Goal: Task Accomplishment & Management: Use online tool/utility

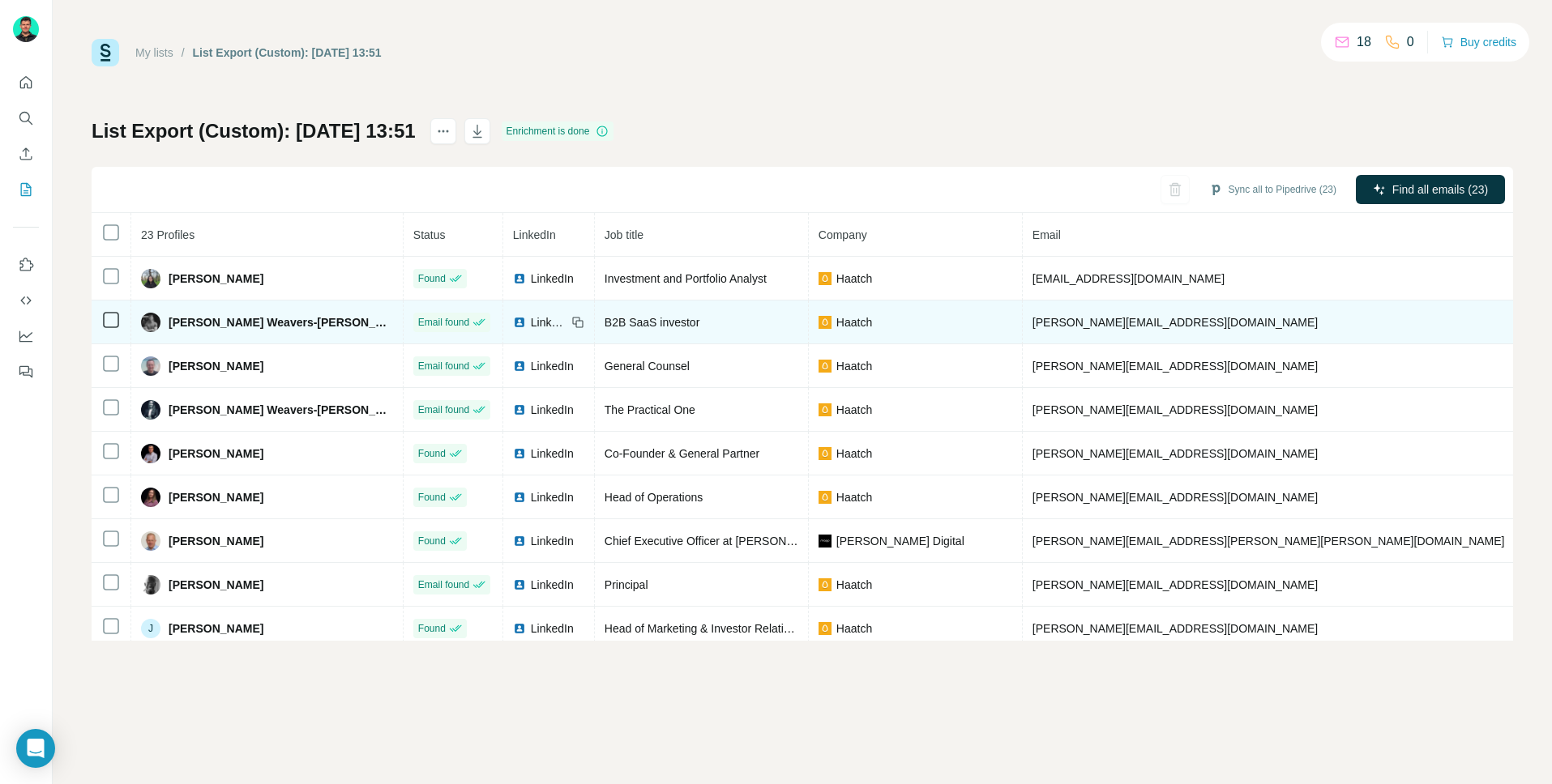
click at [216, 320] on span "[PERSON_NAME] Weavers-[PERSON_NAME]" at bounding box center [281, 322] width 225 height 16
copy span "[PERSON_NAME] Weavers-[PERSON_NAME]"
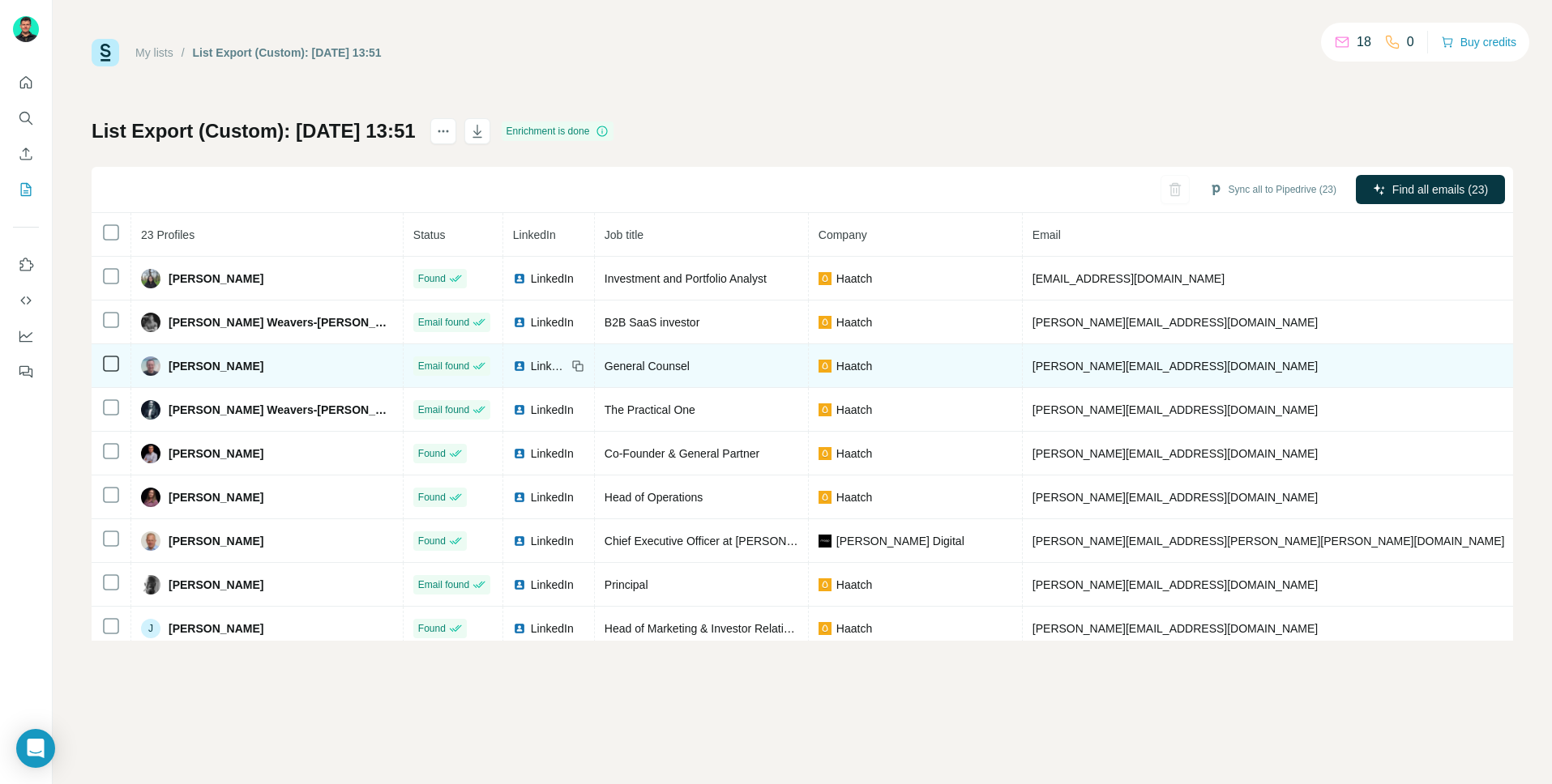
click at [180, 361] on span "[PERSON_NAME]" at bounding box center [216, 367] width 95 height 16
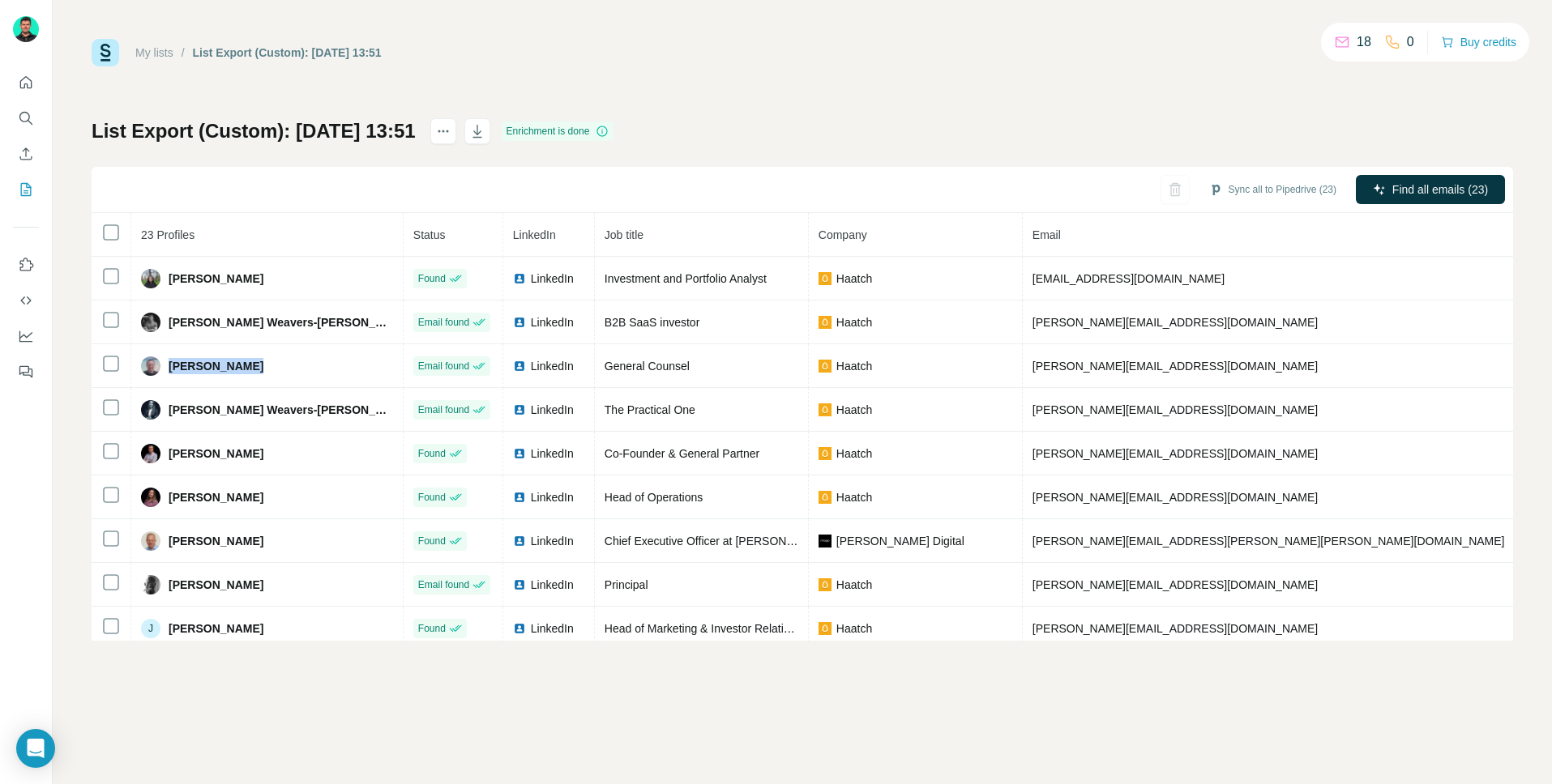
copy span "[PERSON_NAME]"
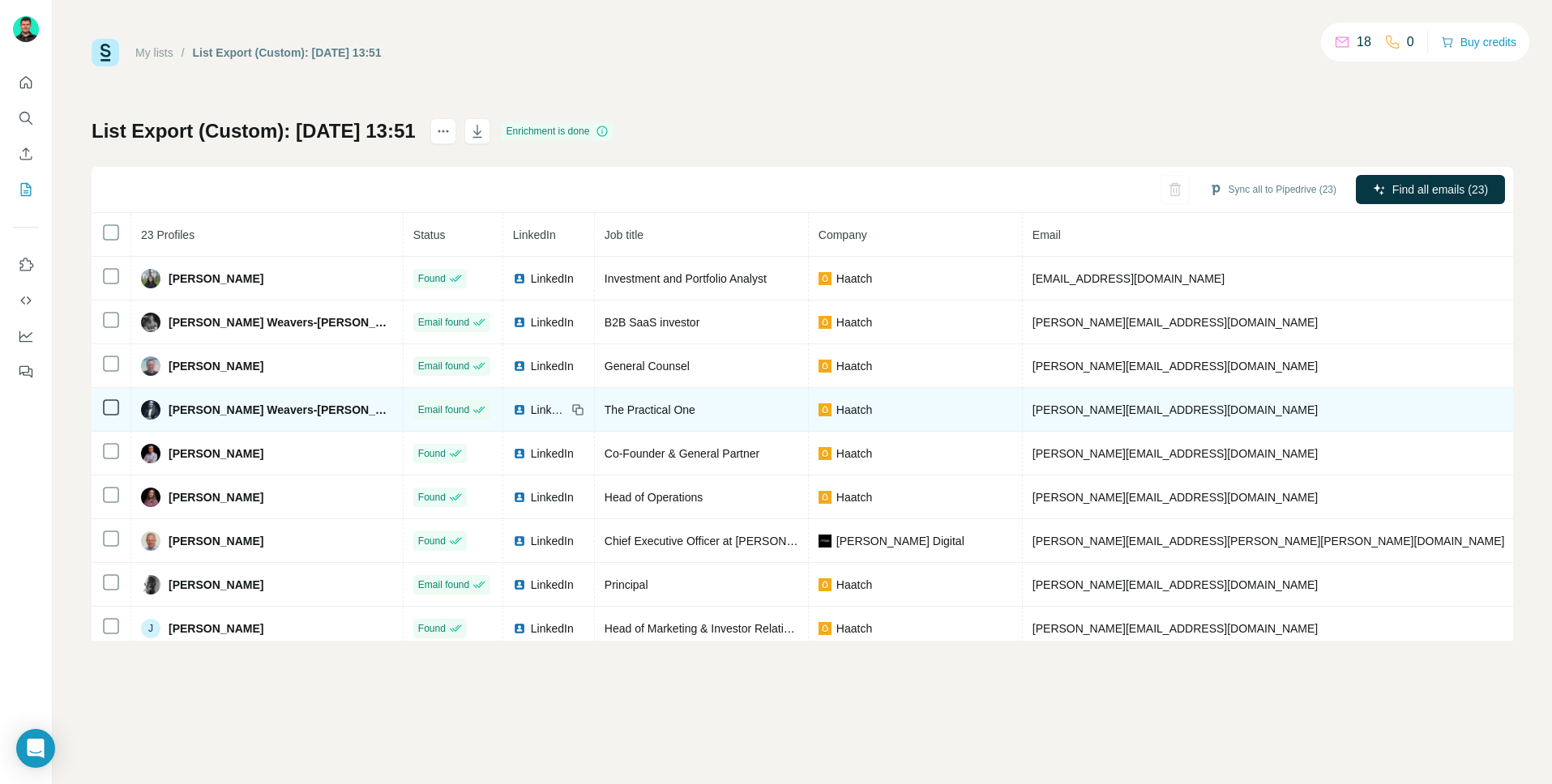
click at [224, 411] on span "[PERSON_NAME] Weavers-[PERSON_NAME]" at bounding box center [281, 410] width 225 height 16
copy span "[PERSON_NAME] Weavers-[PERSON_NAME]"
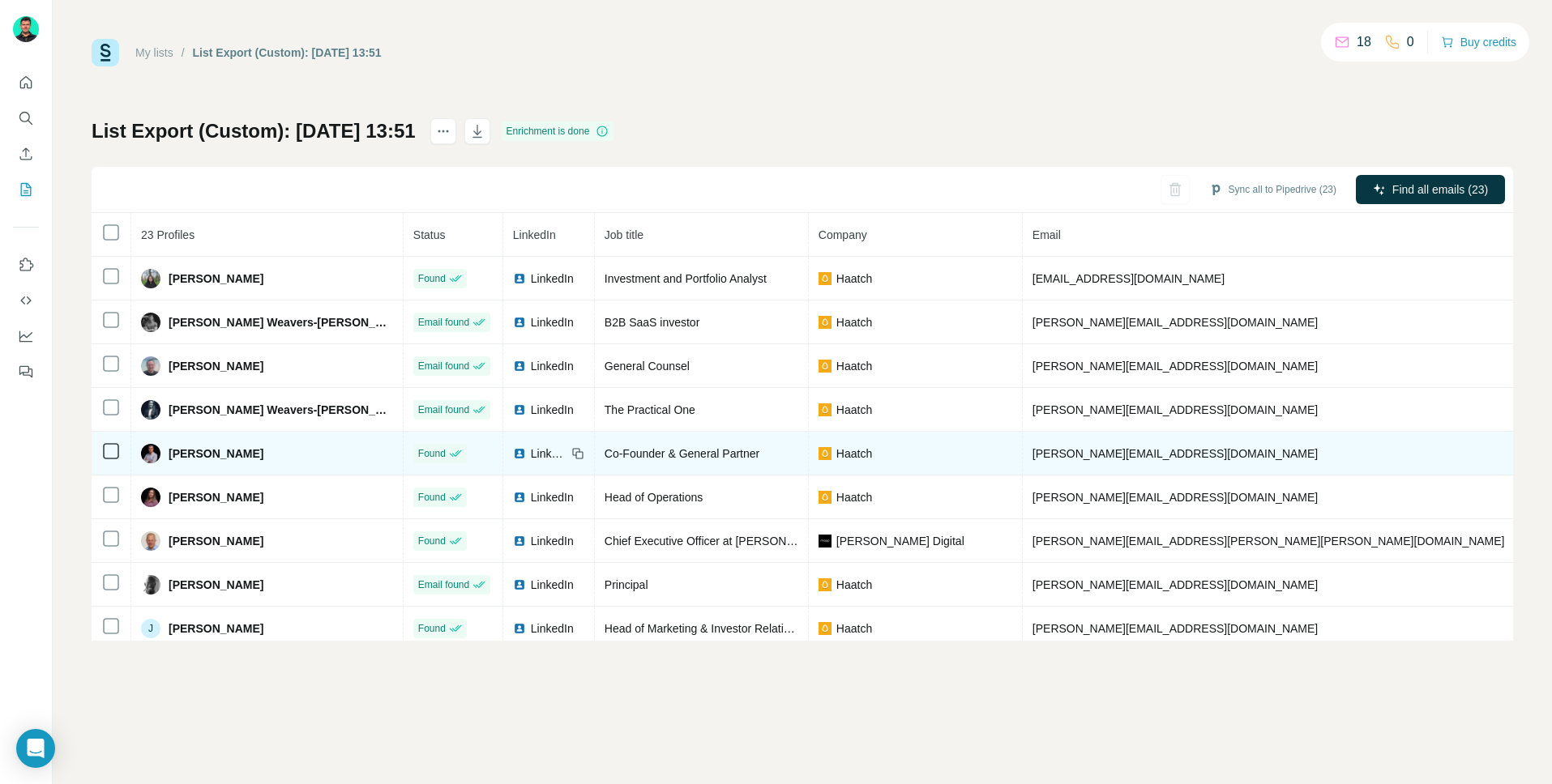
click at [213, 454] on span "[PERSON_NAME]" at bounding box center [216, 454] width 95 height 16
copy span "[PERSON_NAME]"
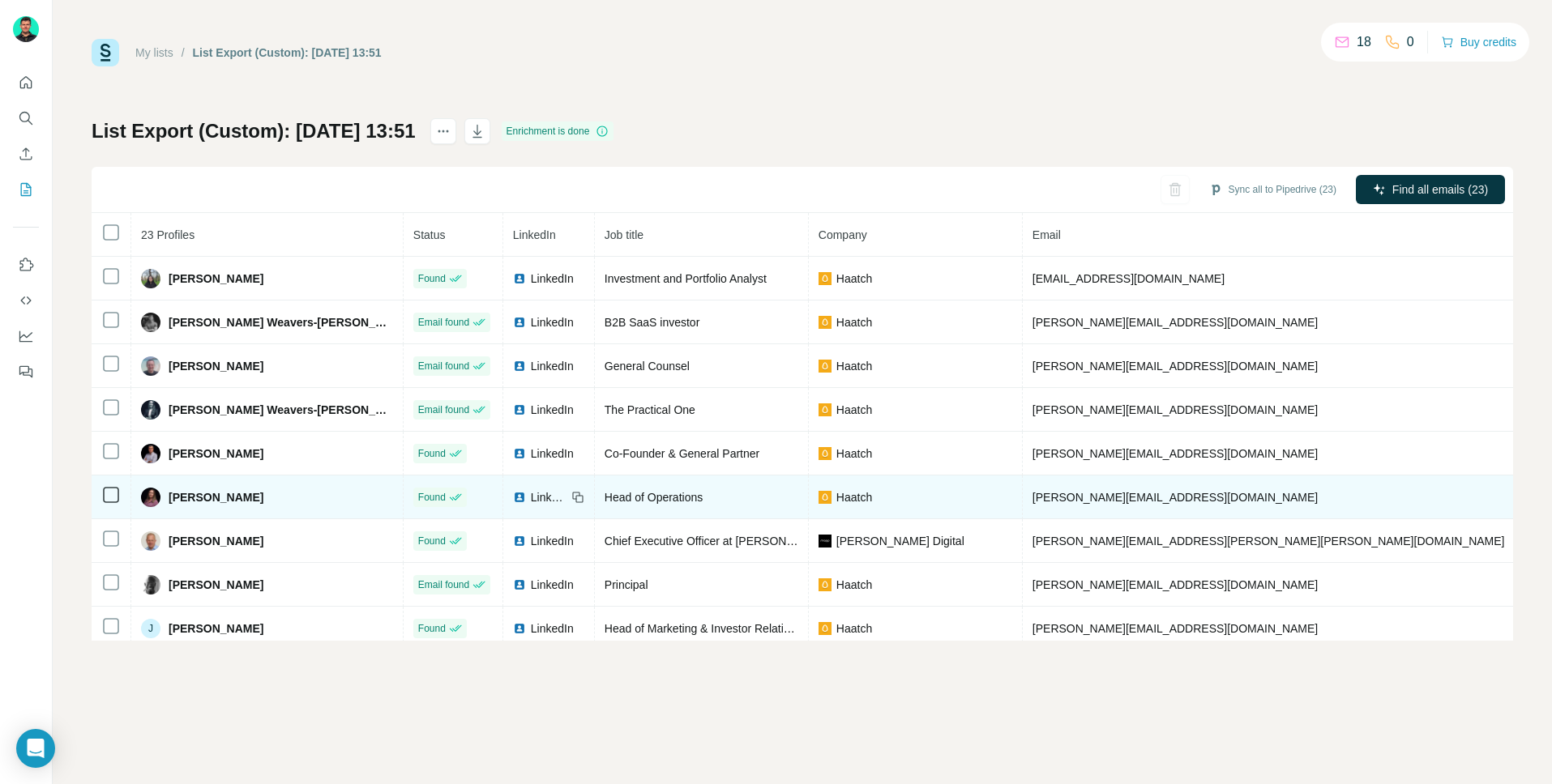
click at [235, 492] on span "[PERSON_NAME]" at bounding box center [216, 498] width 95 height 16
copy span "[PERSON_NAME]"
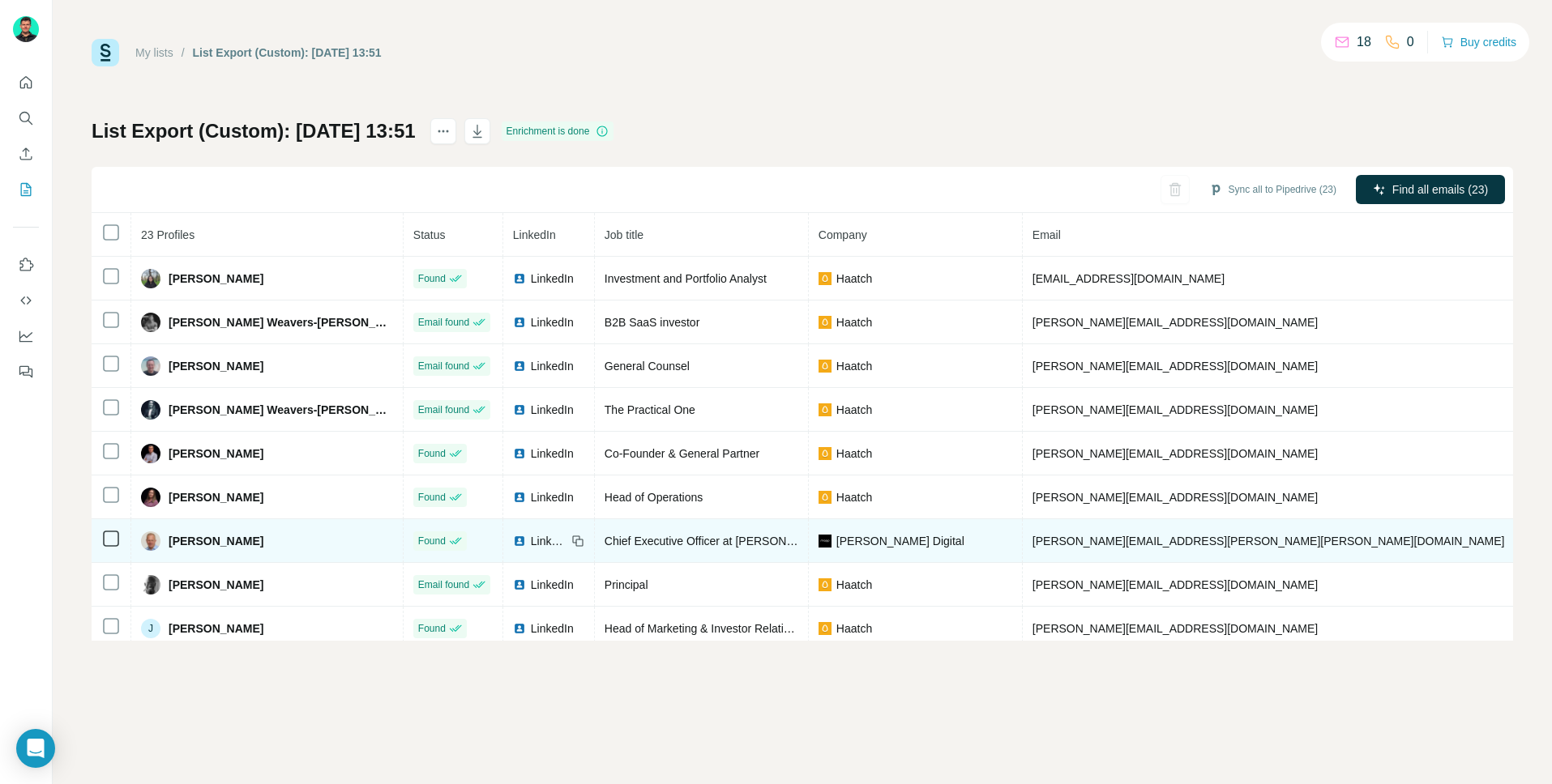
click at [227, 544] on span "[PERSON_NAME]" at bounding box center [216, 541] width 95 height 16
copy span "[PERSON_NAME]"
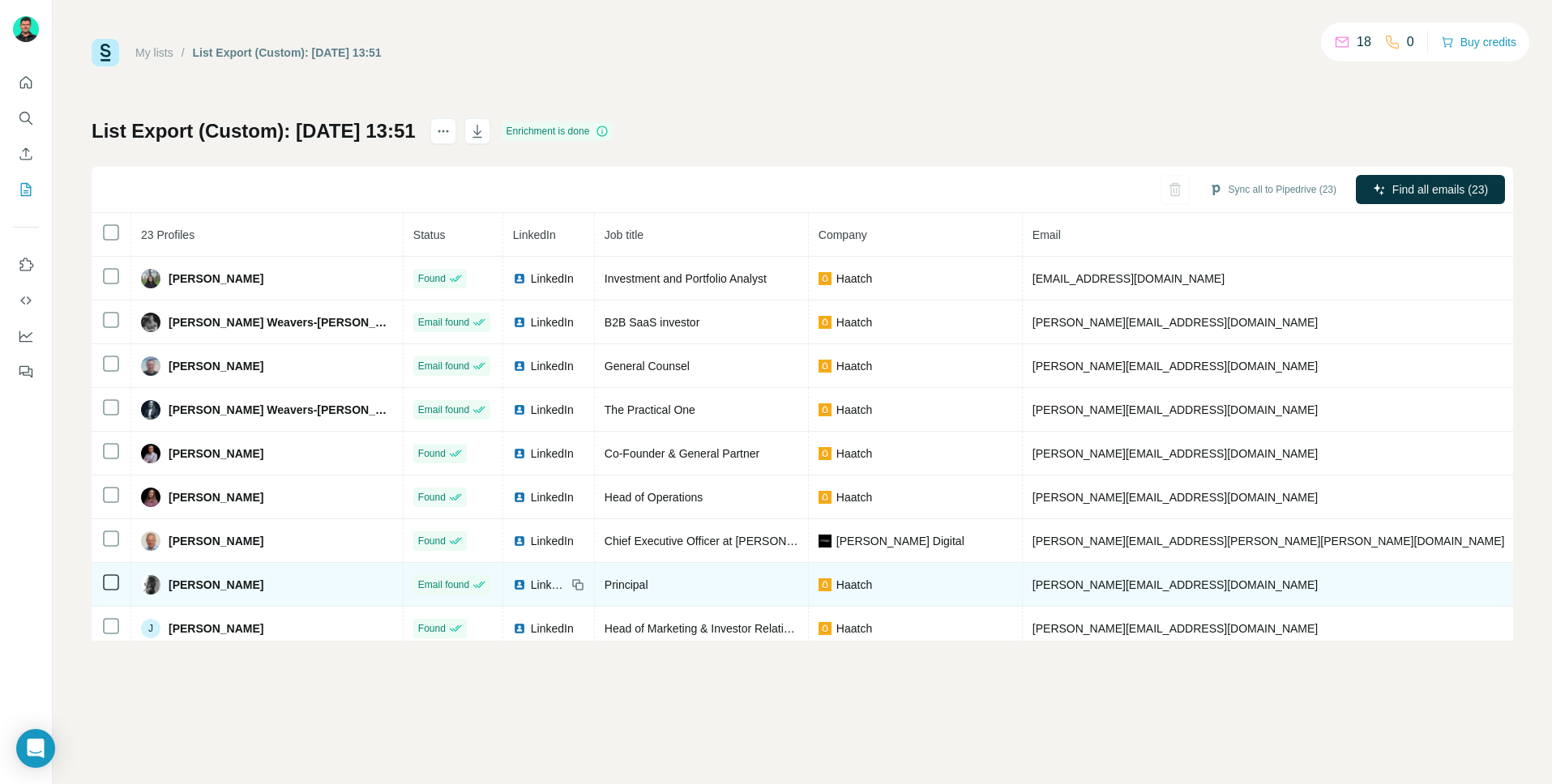
click at [249, 588] on span "[PERSON_NAME]" at bounding box center [216, 585] width 95 height 16
copy span "[PERSON_NAME]"
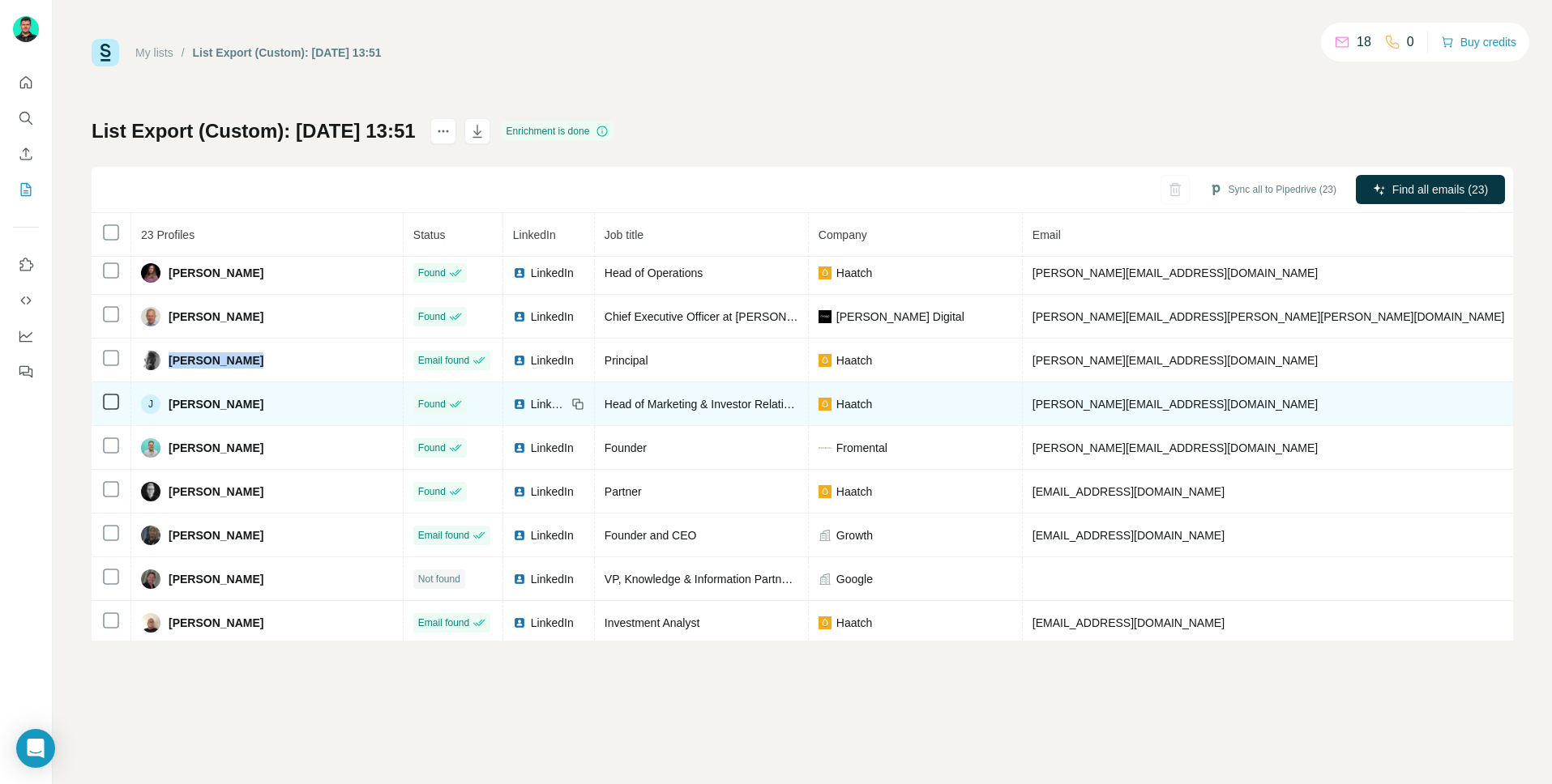
scroll to position [222, 0]
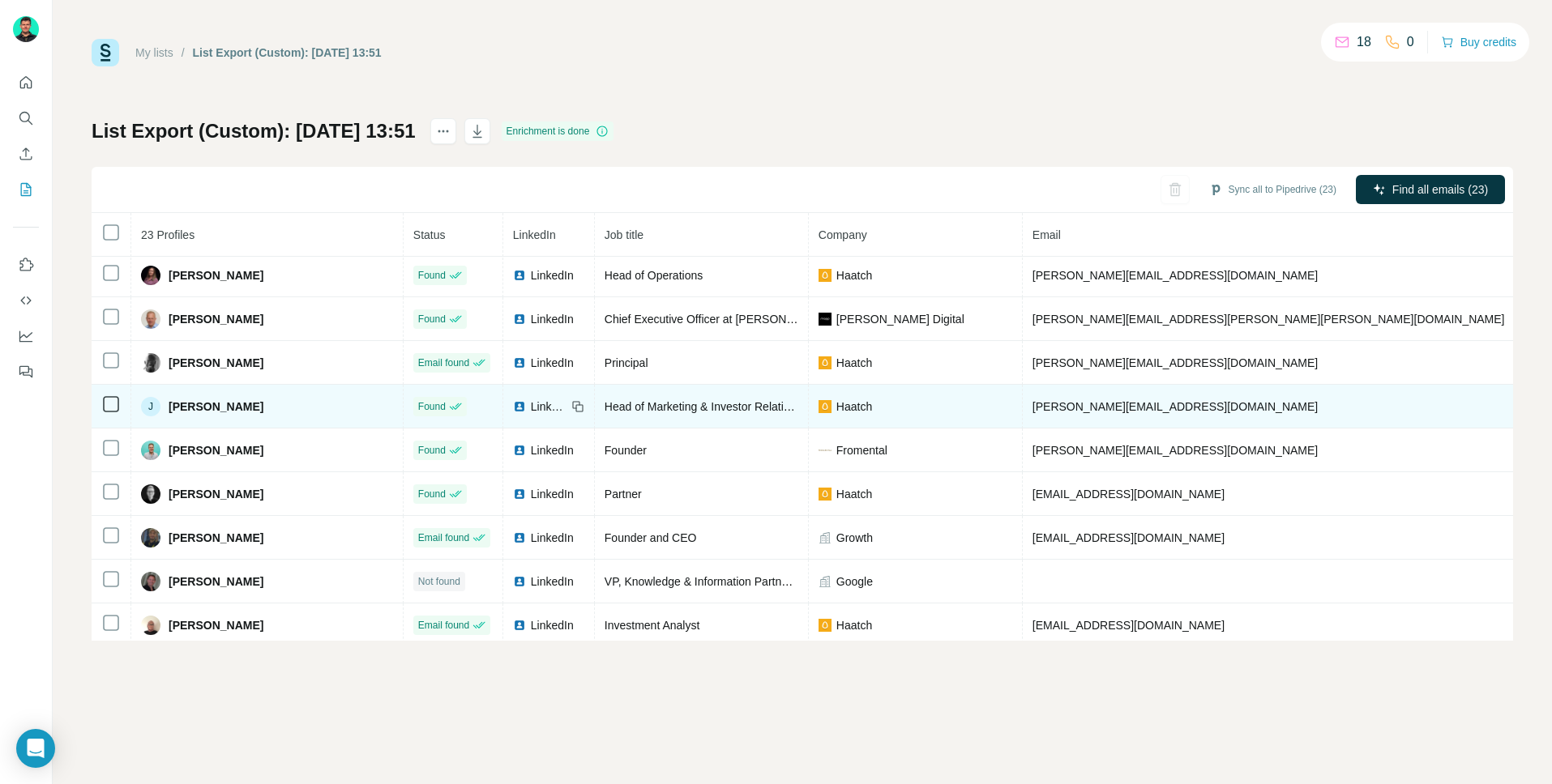
click at [222, 408] on span "[PERSON_NAME]" at bounding box center [216, 407] width 95 height 16
copy span "[PERSON_NAME]"
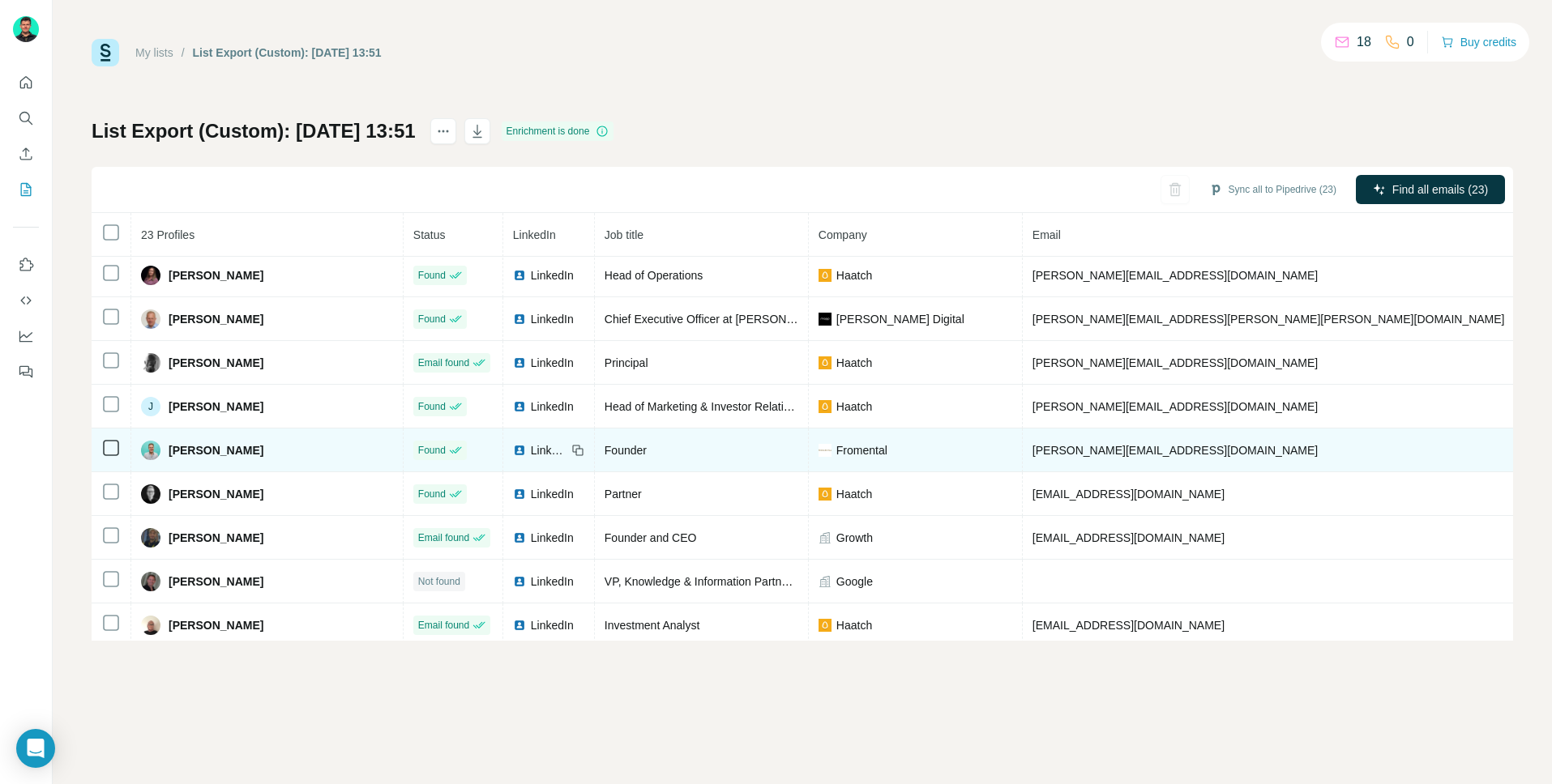
click at [217, 447] on span "[PERSON_NAME]" at bounding box center [216, 450] width 95 height 16
copy span "[PERSON_NAME]"
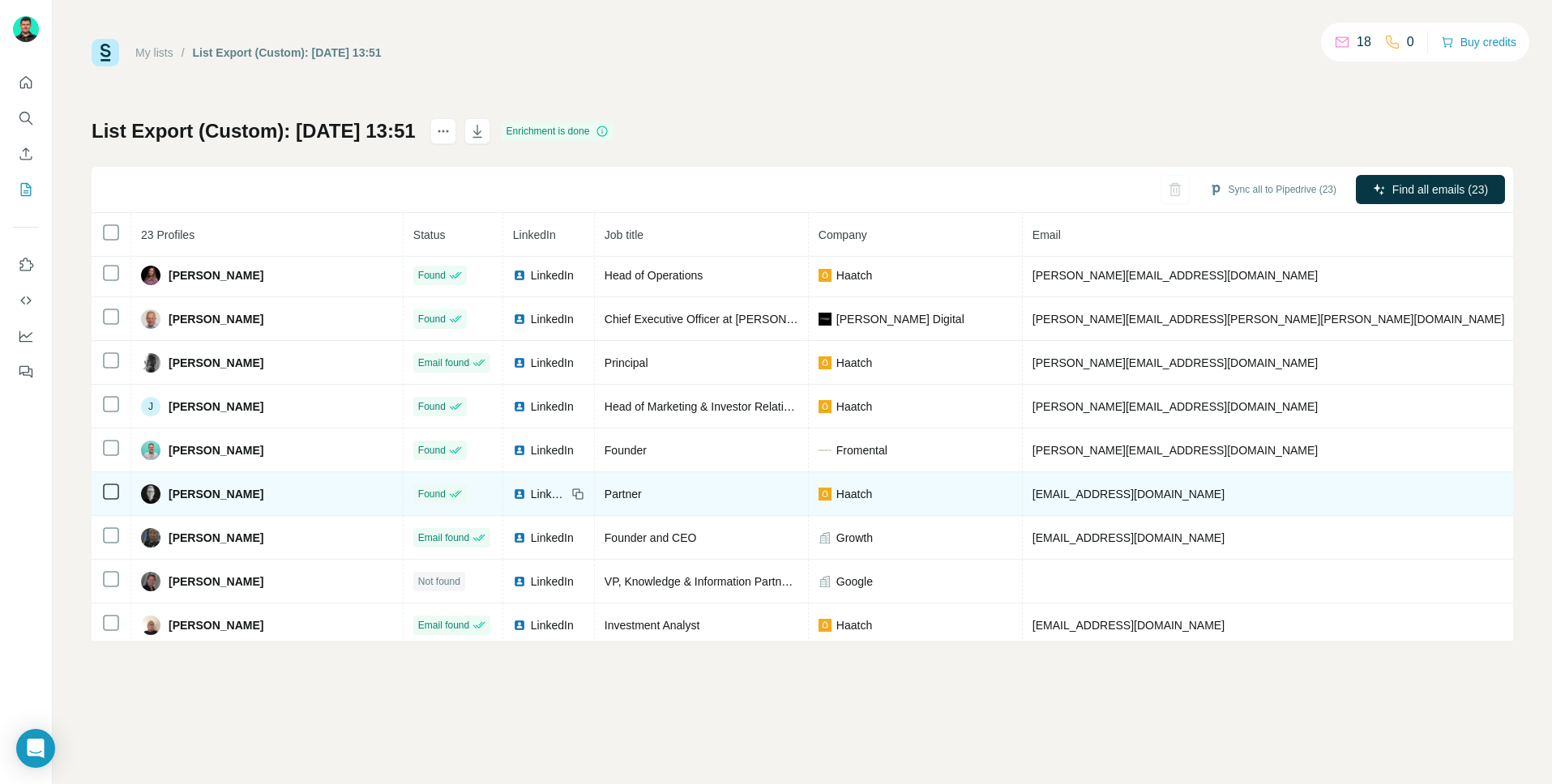
click at [217, 486] on span "[PERSON_NAME]" at bounding box center [216, 494] width 95 height 16
click at [213, 491] on span "[PERSON_NAME]" at bounding box center [216, 494] width 95 height 16
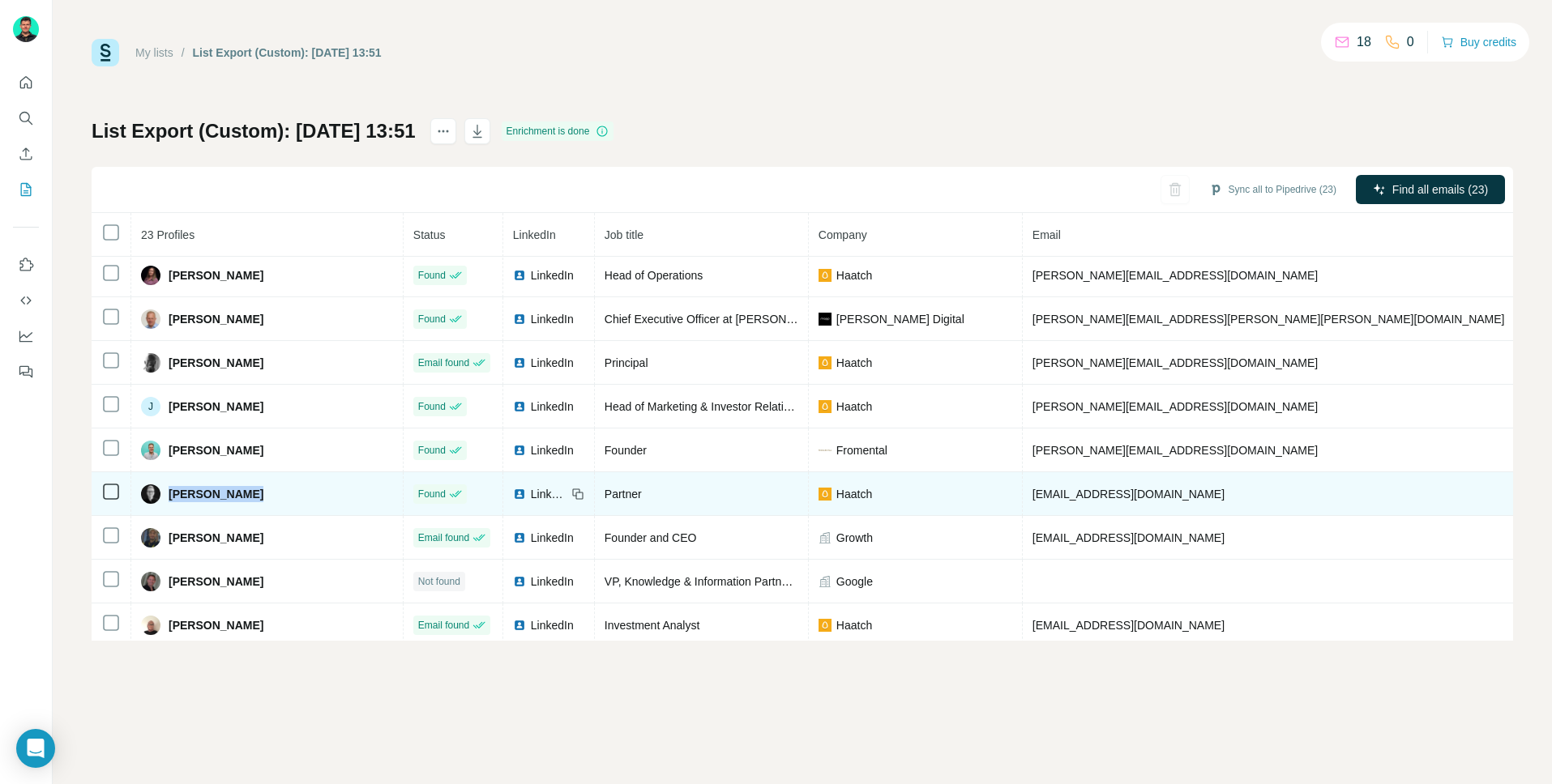
copy span "[PERSON_NAME]"
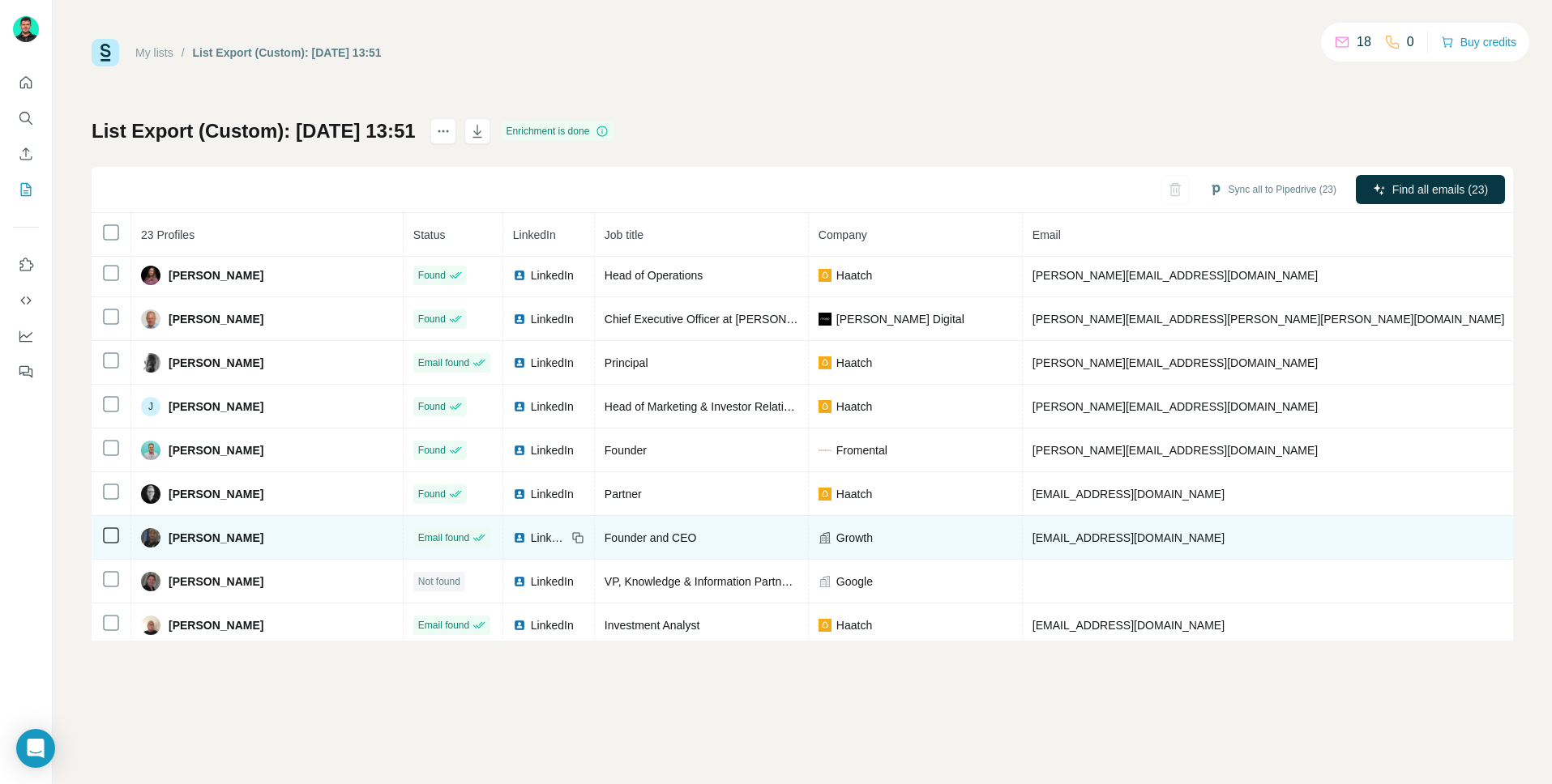
click at [207, 541] on span "[PERSON_NAME]" at bounding box center [216, 538] width 95 height 16
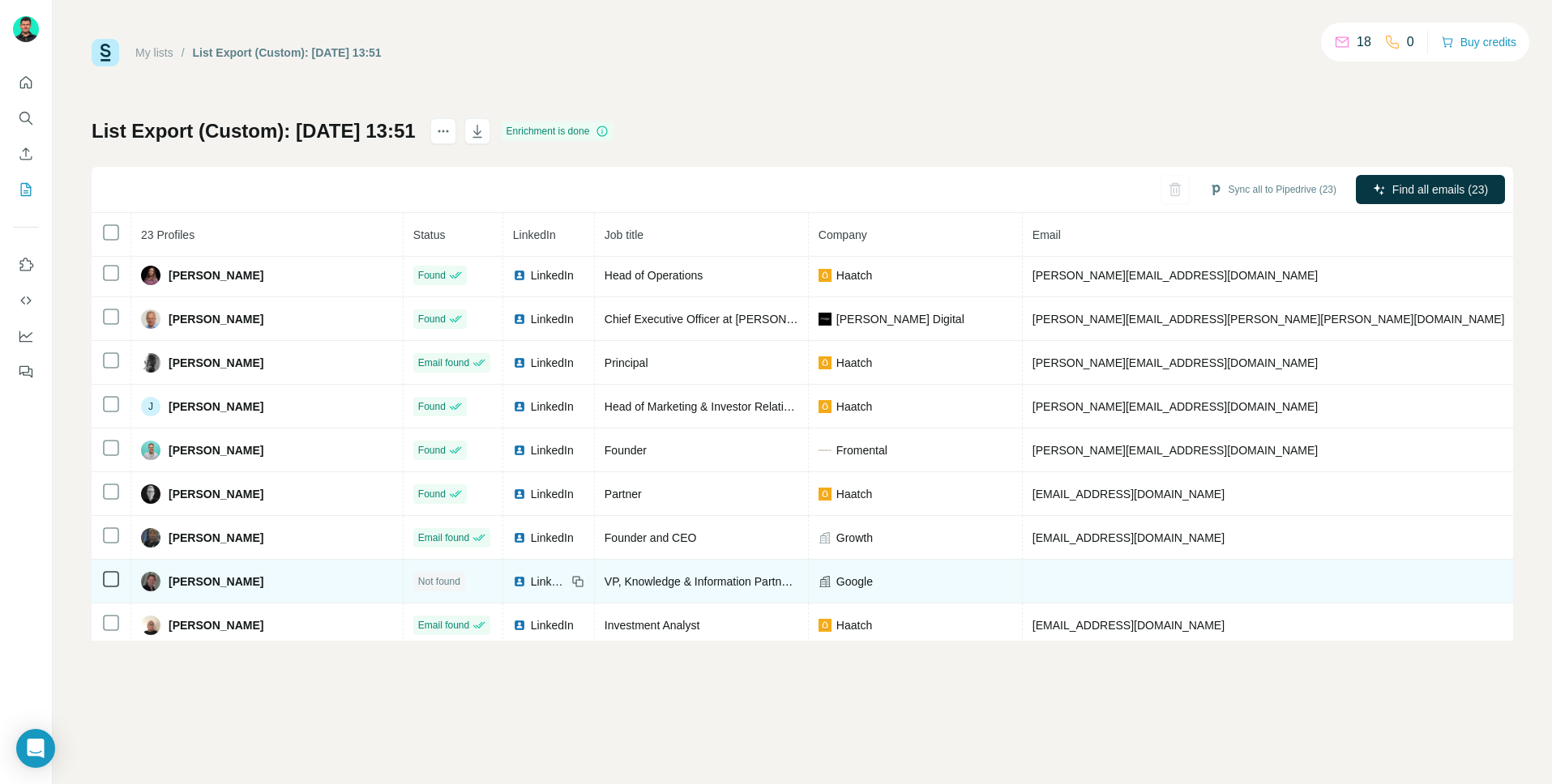
click at [194, 579] on span "[PERSON_NAME]" at bounding box center [216, 582] width 95 height 16
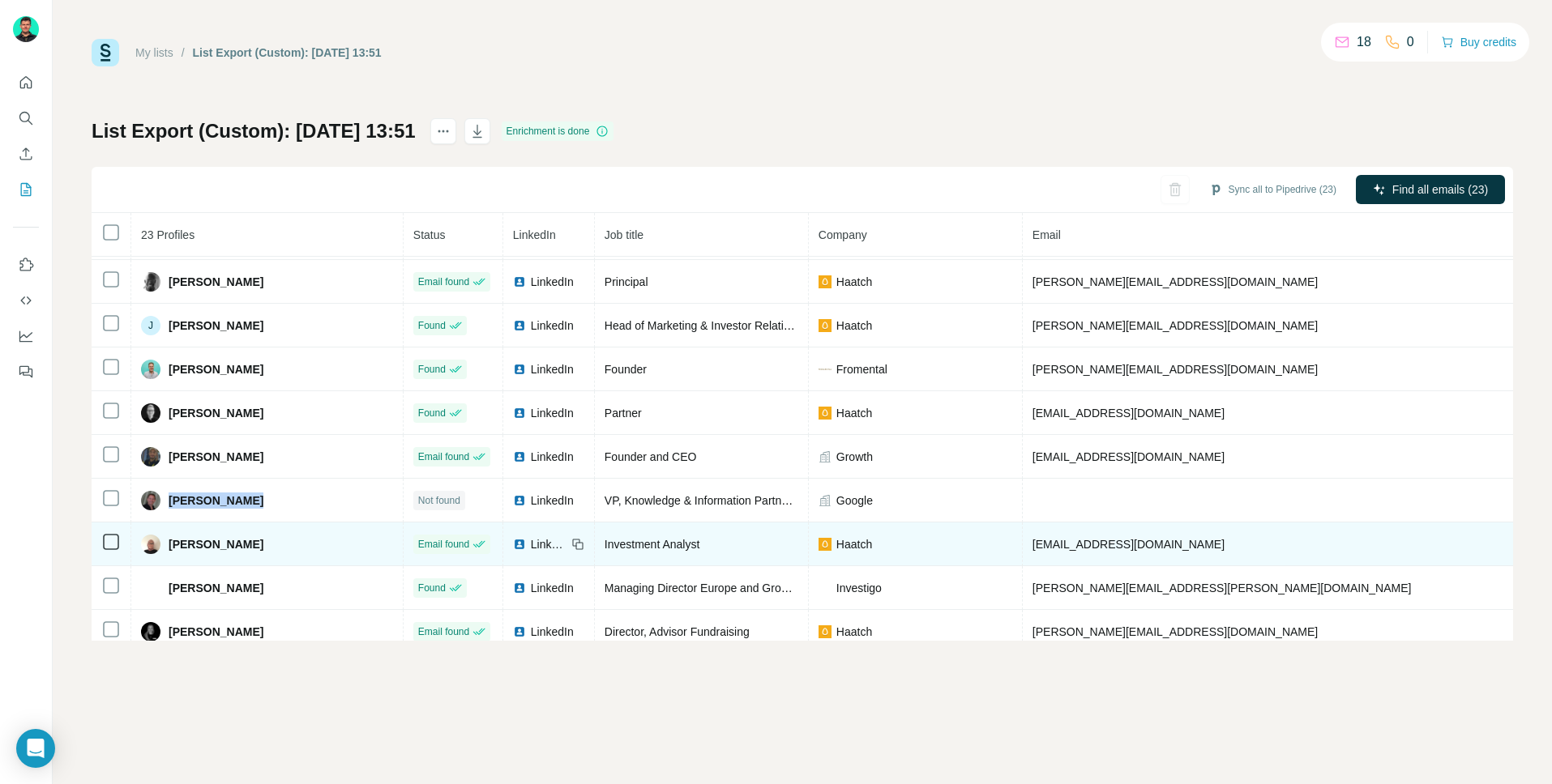
scroll to position [309, 0]
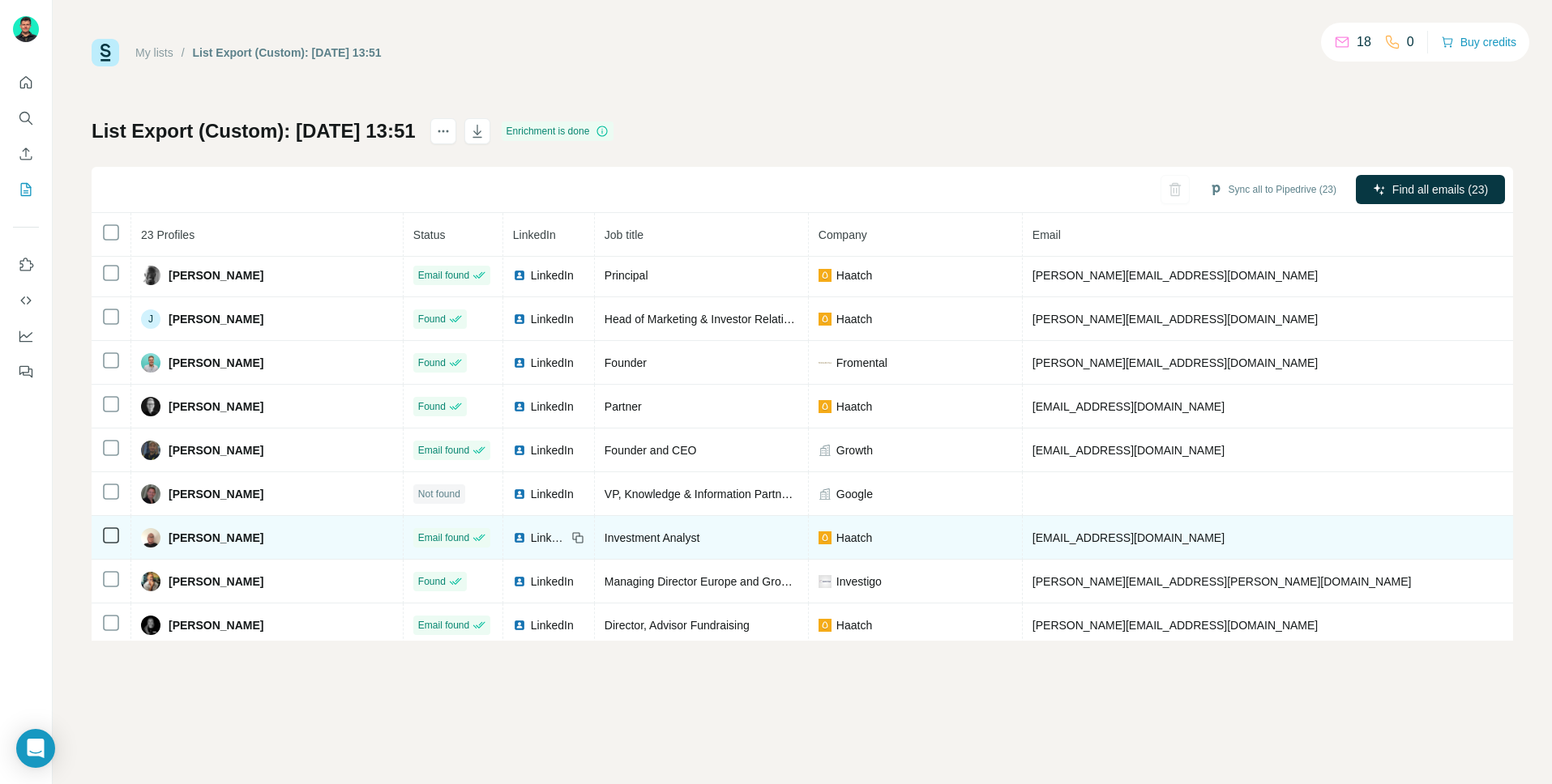
click at [215, 541] on span "[PERSON_NAME]" at bounding box center [216, 538] width 95 height 16
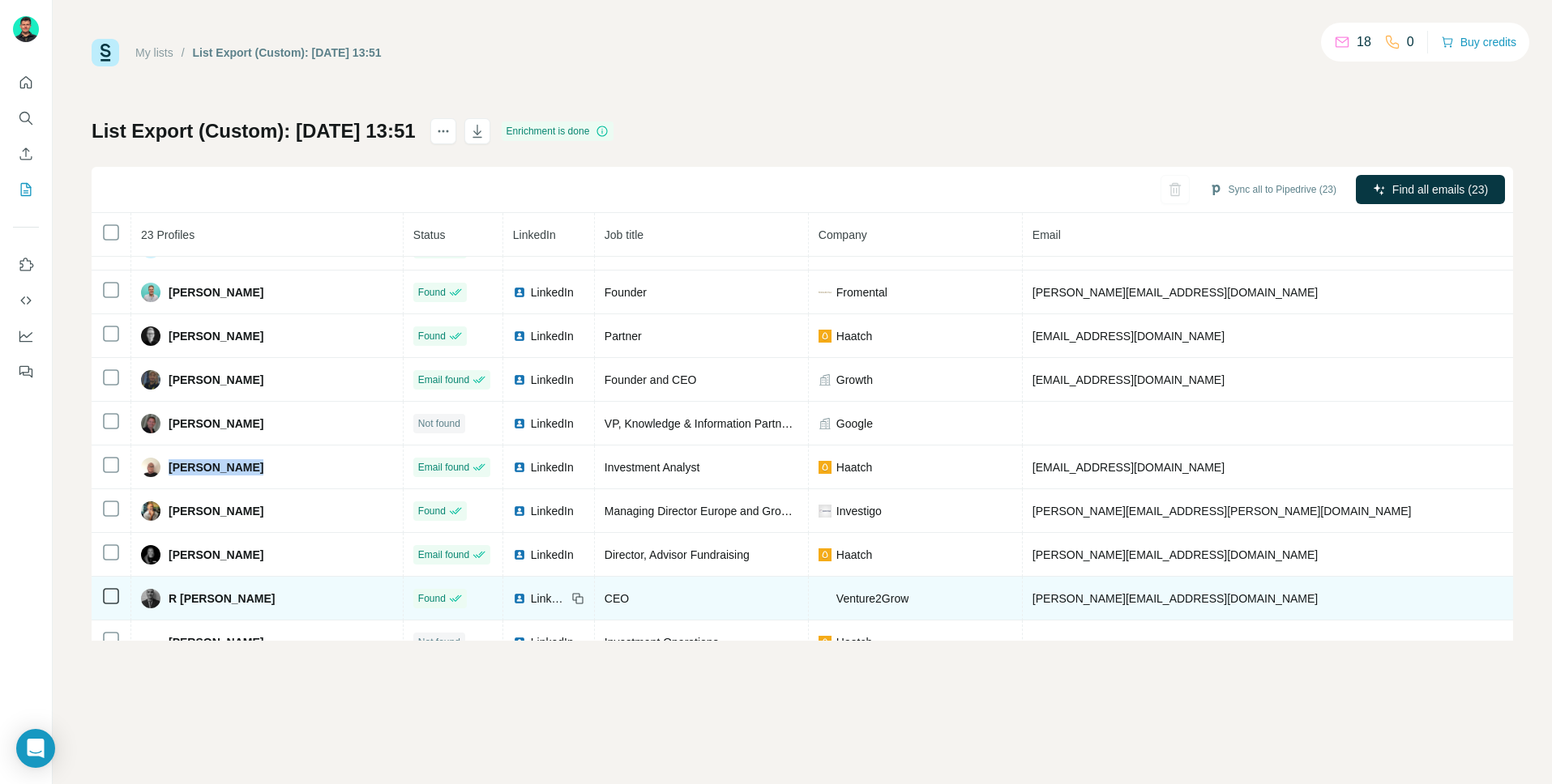
scroll to position [382, 0]
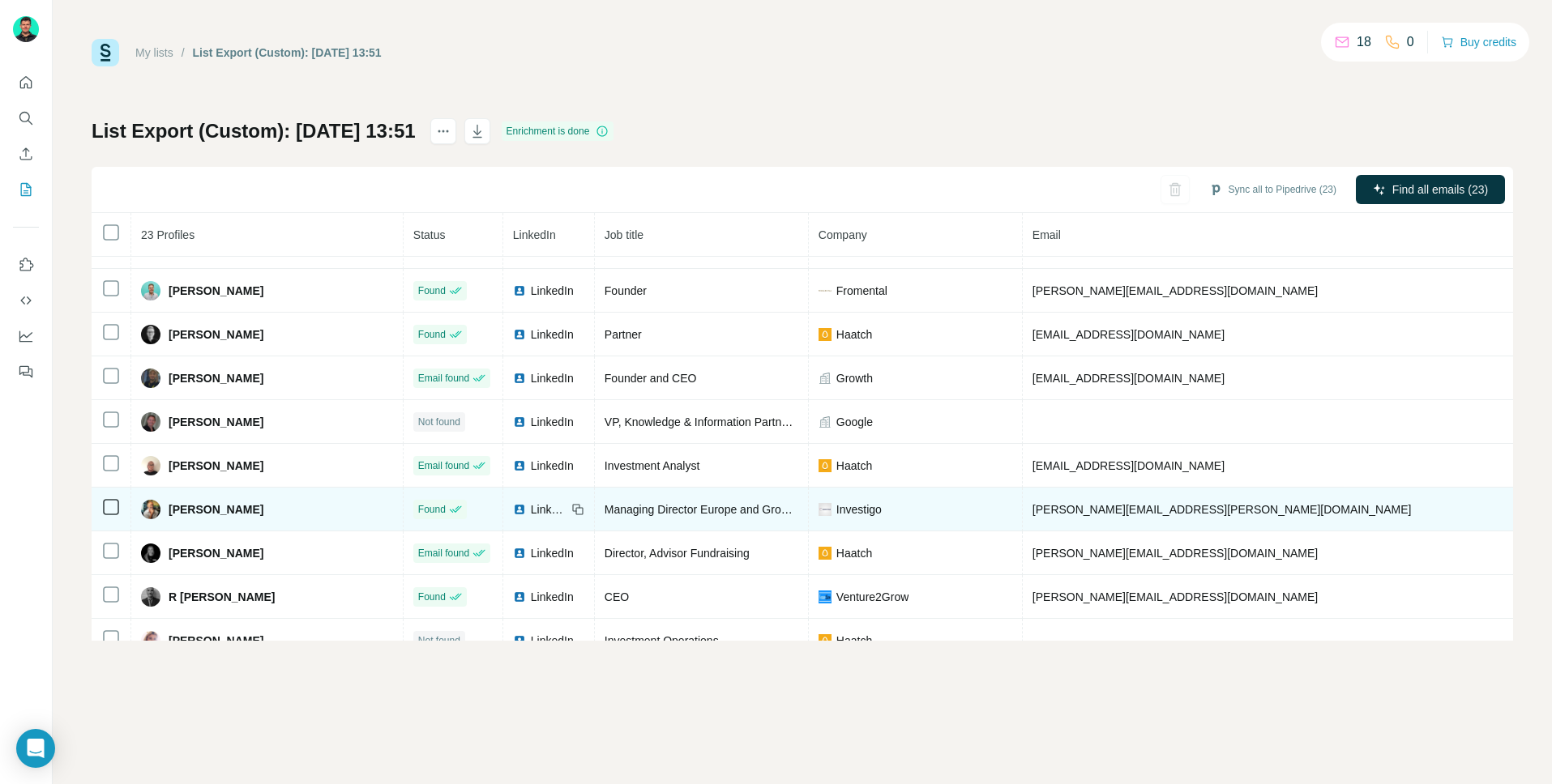
click at [211, 513] on span "[PERSON_NAME]" at bounding box center [216, 509] width 95 height 16
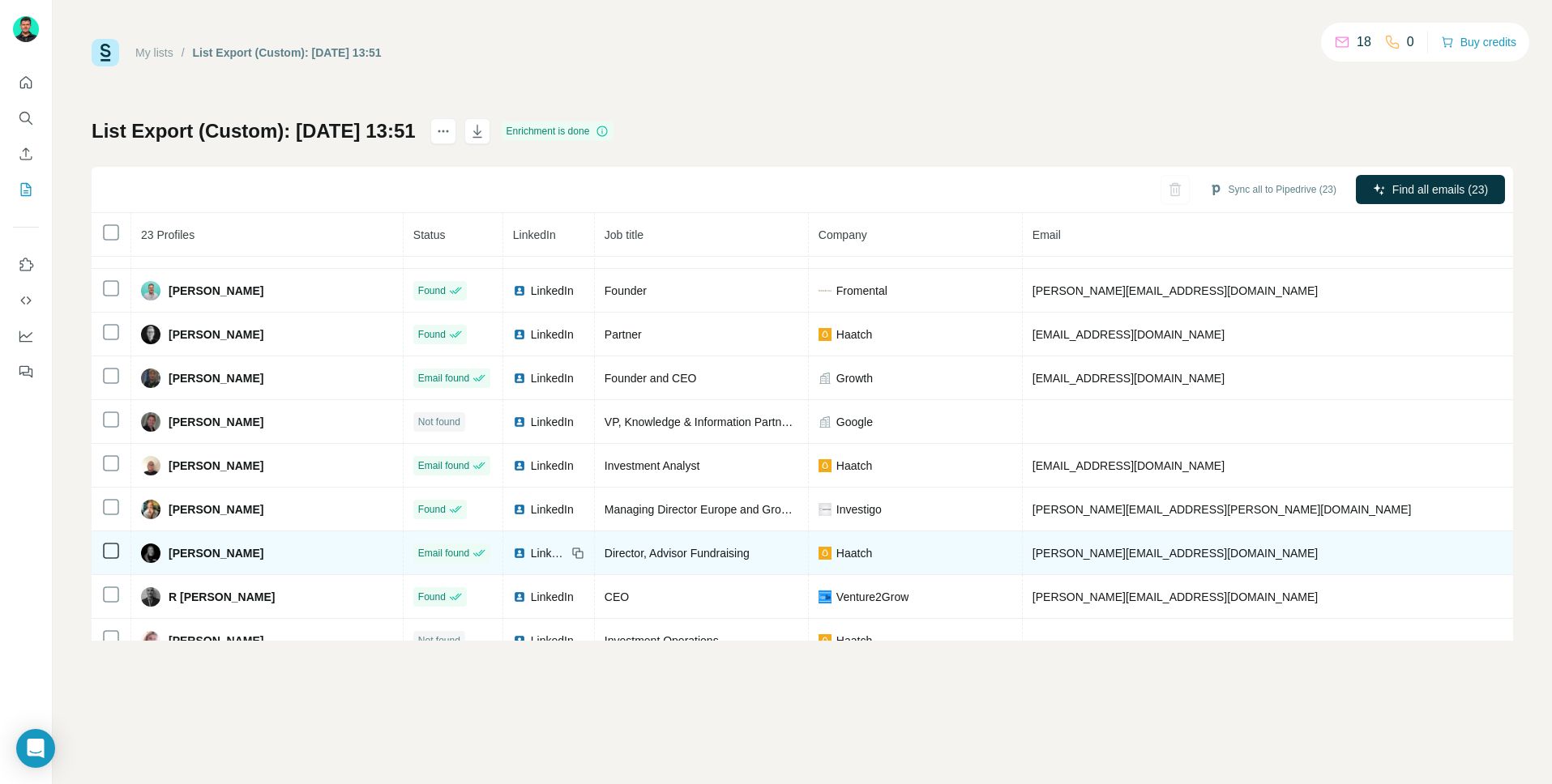
click at [199, 549] on span "[PERSON_NAME]" at bounding box center [216, 553] width 95 height 16
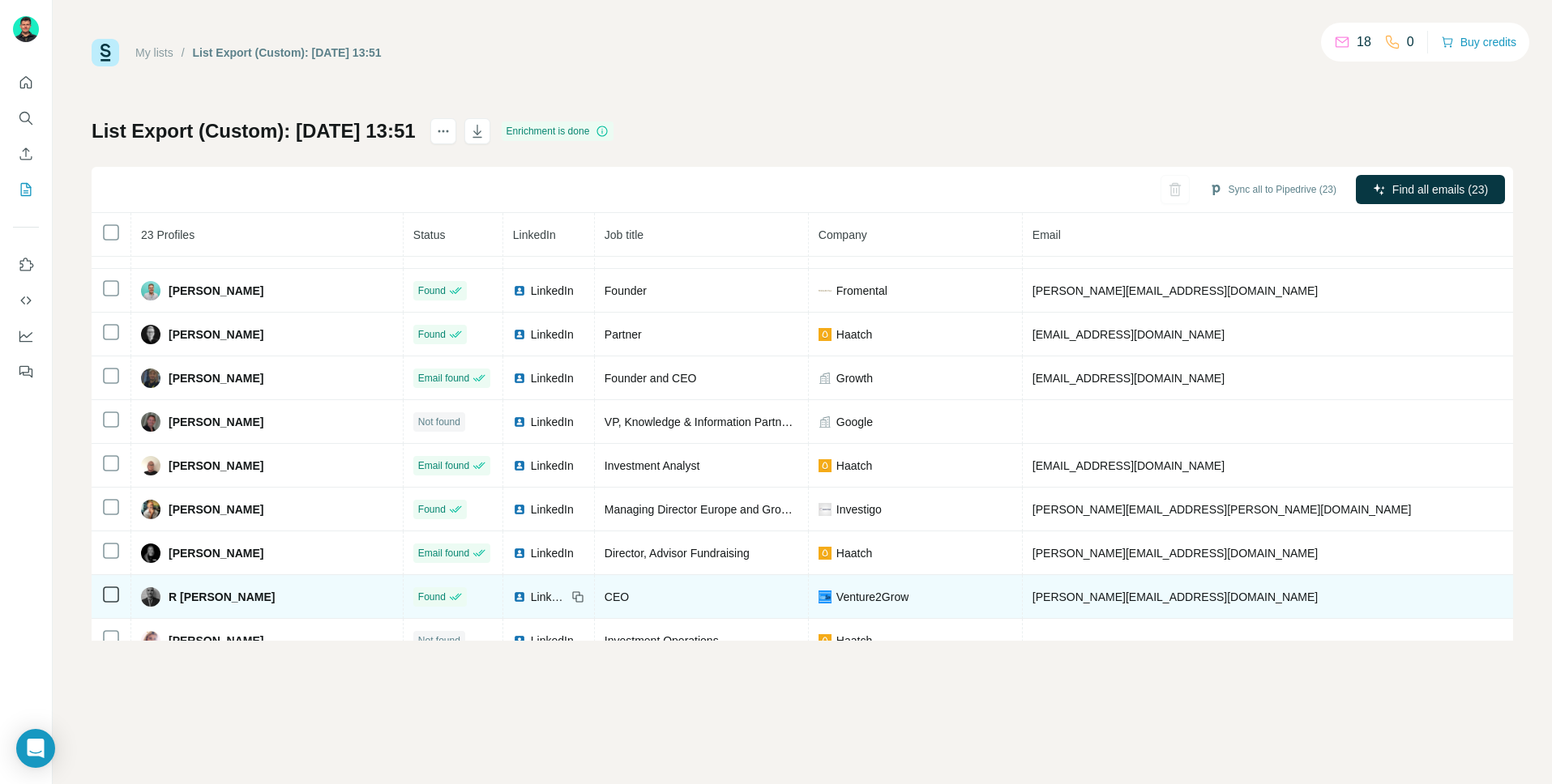
click at [245, 590] on span "R [PERSON_NAME]" at bounding box center [221, 597] width 106 height 16
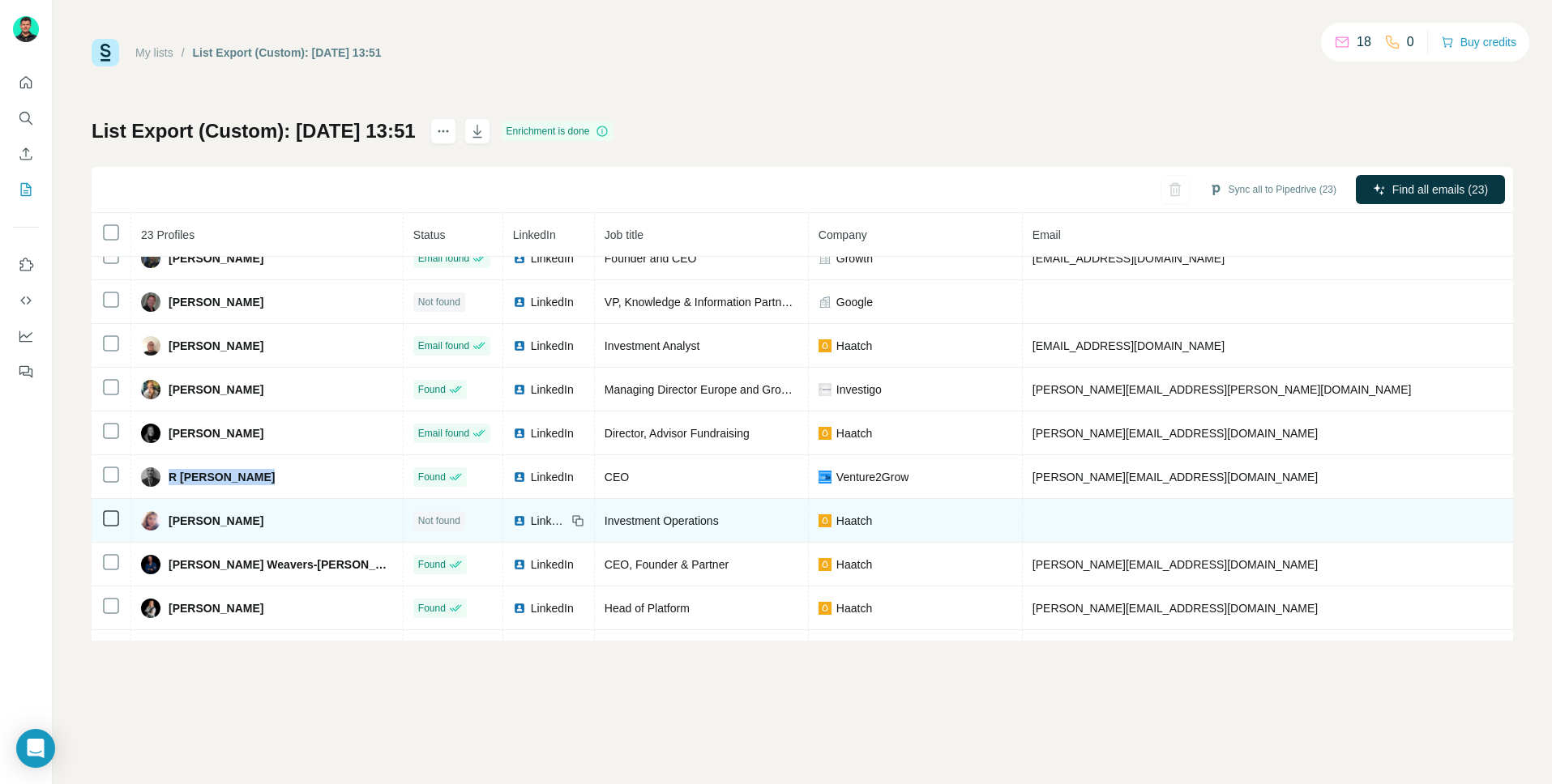
scroll to position [503, 0]
click at [238, 516] on span "[PERSON_NAME]" at bounding box center [216, 519] width 95 height 16
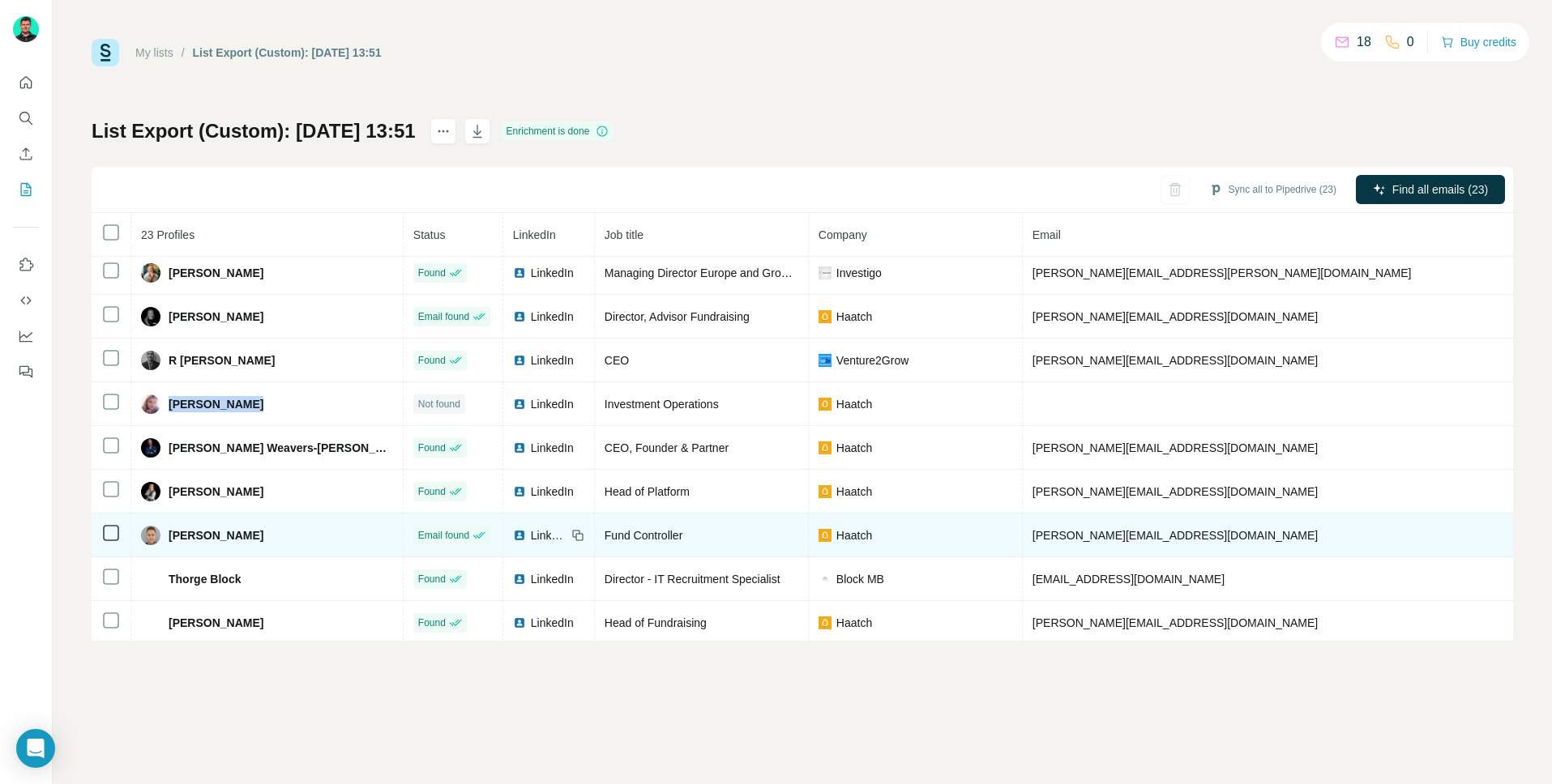
scroll to position [623, 0]
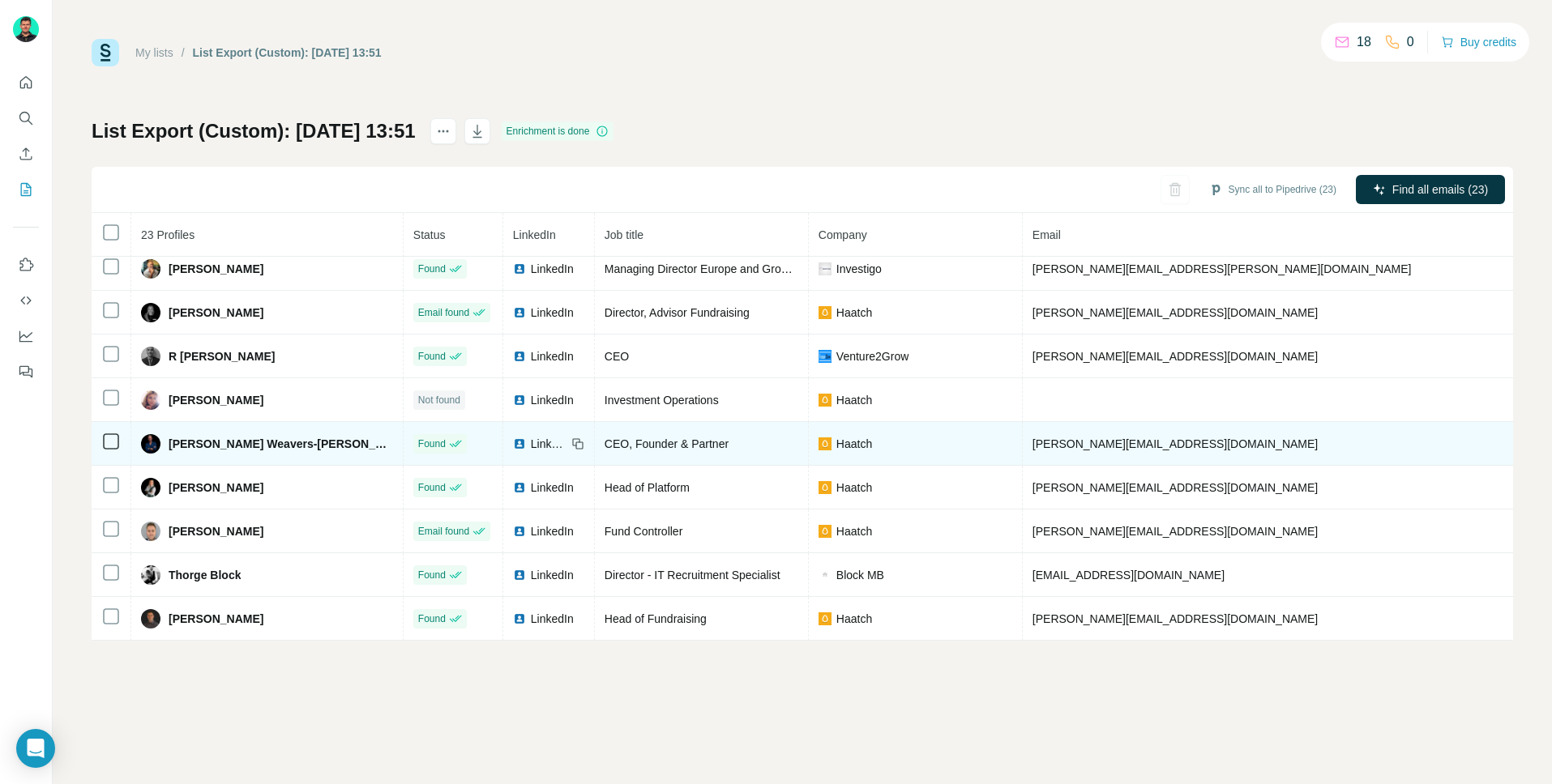
click at [242, 443] on span "[PERSON_NAME] Weavers-[PERSON_NAME]" at bounding box center [281, 444] width 225 height 16
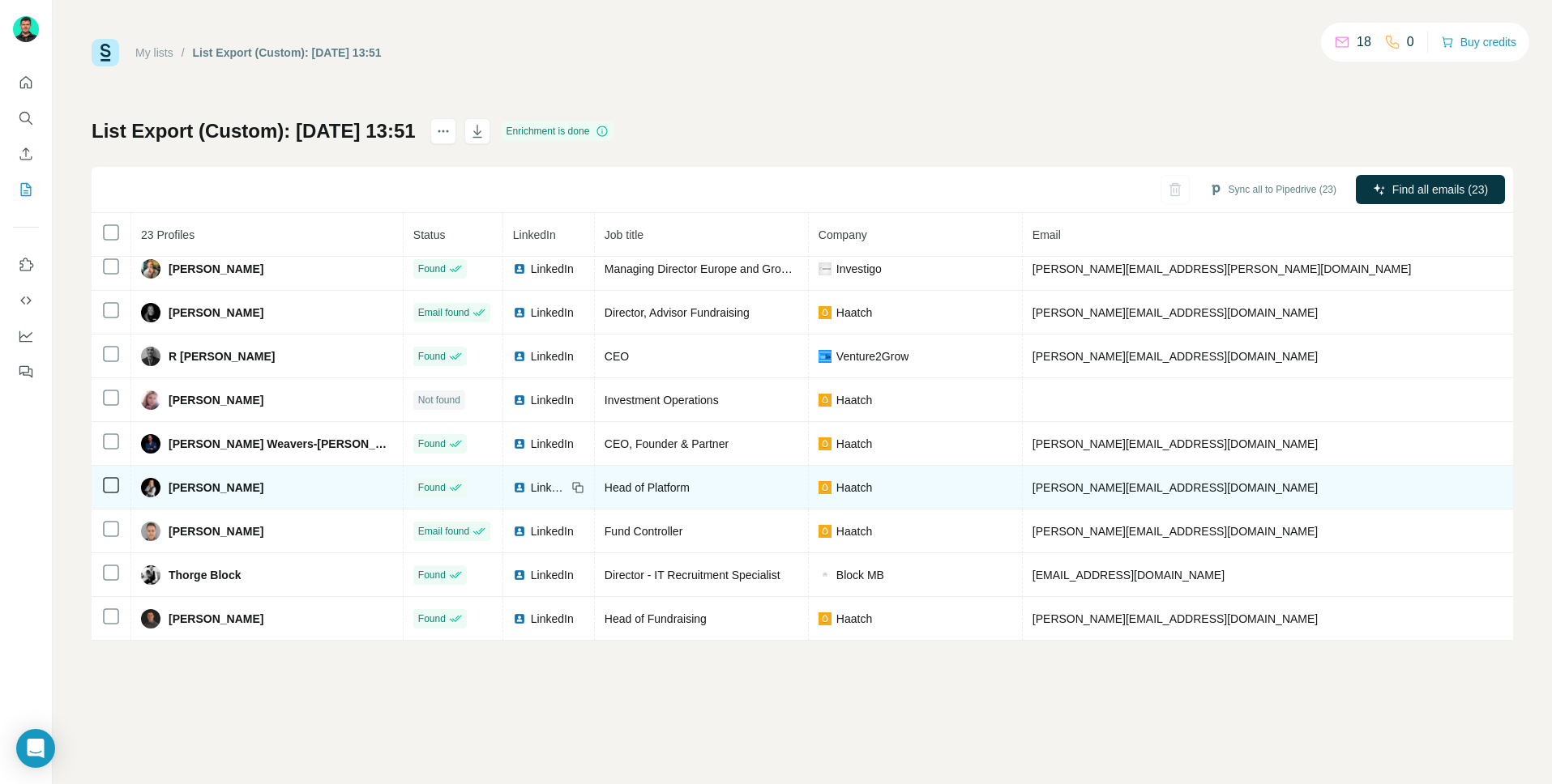
click at [172, 488] on span "[PERSON_NAME]" at bounding box center [216, 488] width 95 height 16
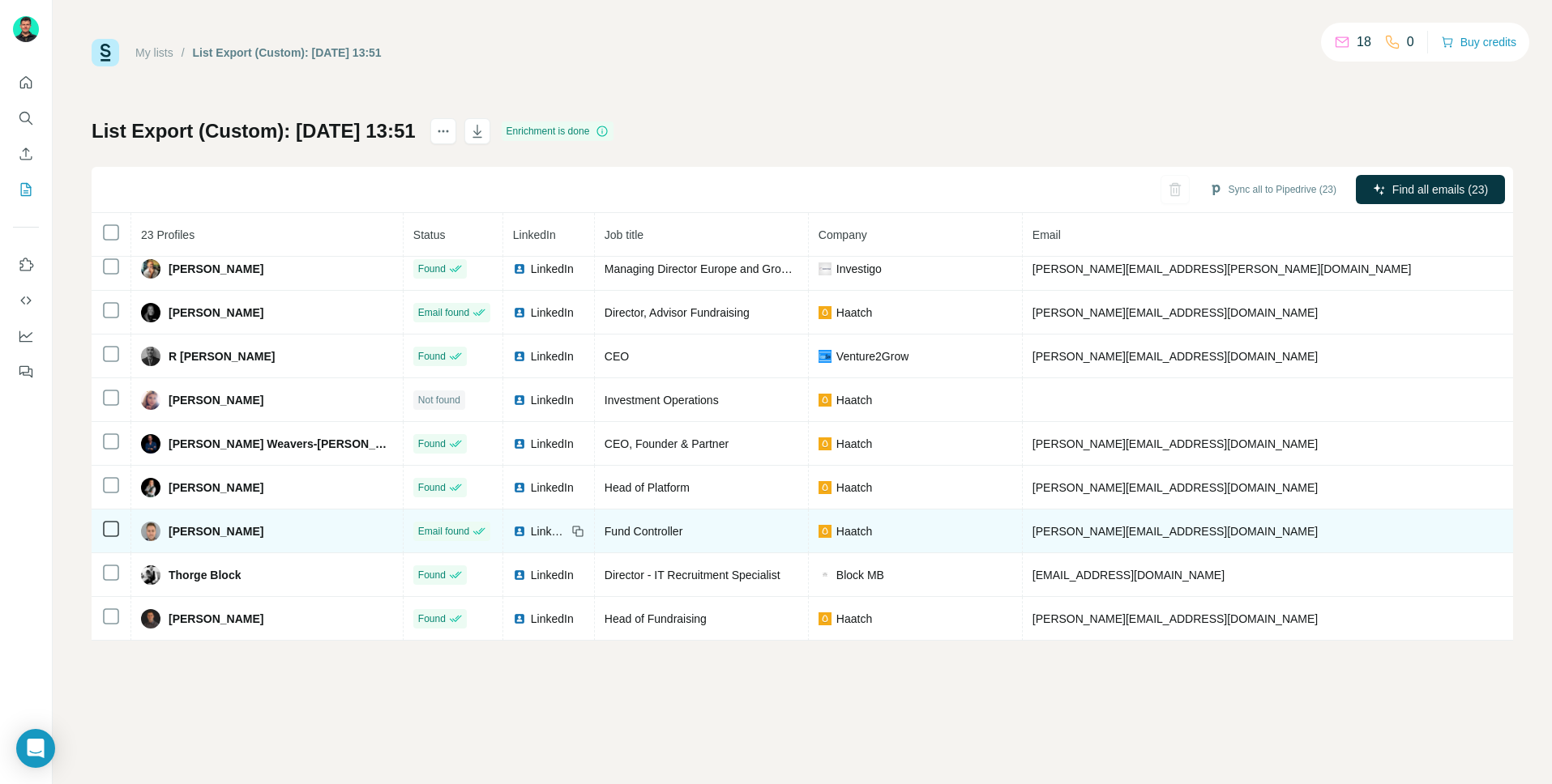
click at [224, 533] on span "[PERSON_NAME]" at bounding box center [216, 532] width 95 height 16
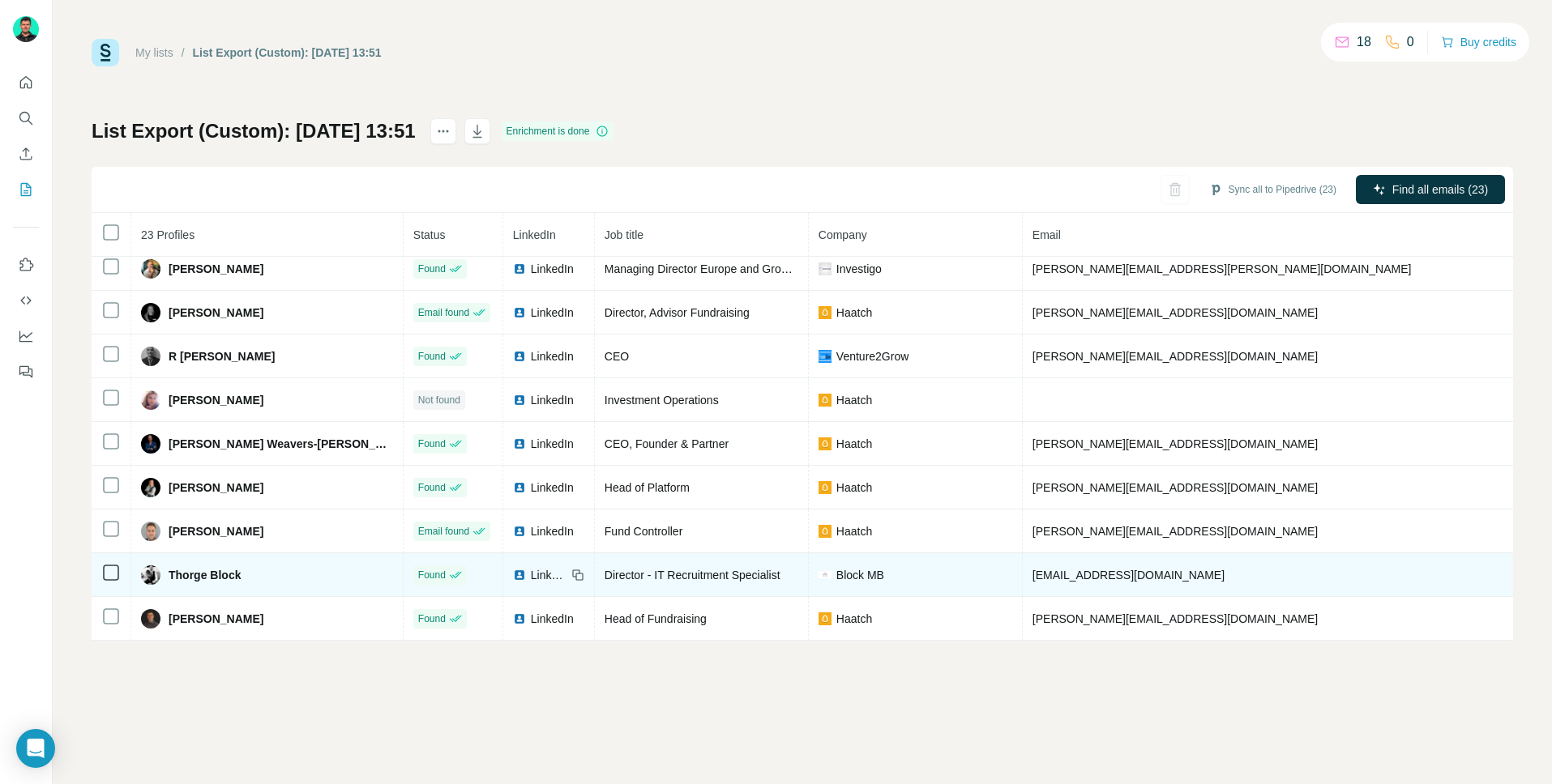
click at [214, 582] on span "Thorge Block" at bounding box center [204, 575] width 72 height 16
click at [218, 577] on span "Thorge Block" at bounding box center [204, 575] width 72 height 16
click at [219, 577] on span "Thorge Block" at bounding box center [204, 575] width 72 height 16
click at [218, 577] on span "Thorge Block" at bounding box center [204, 575] width 72 height 16
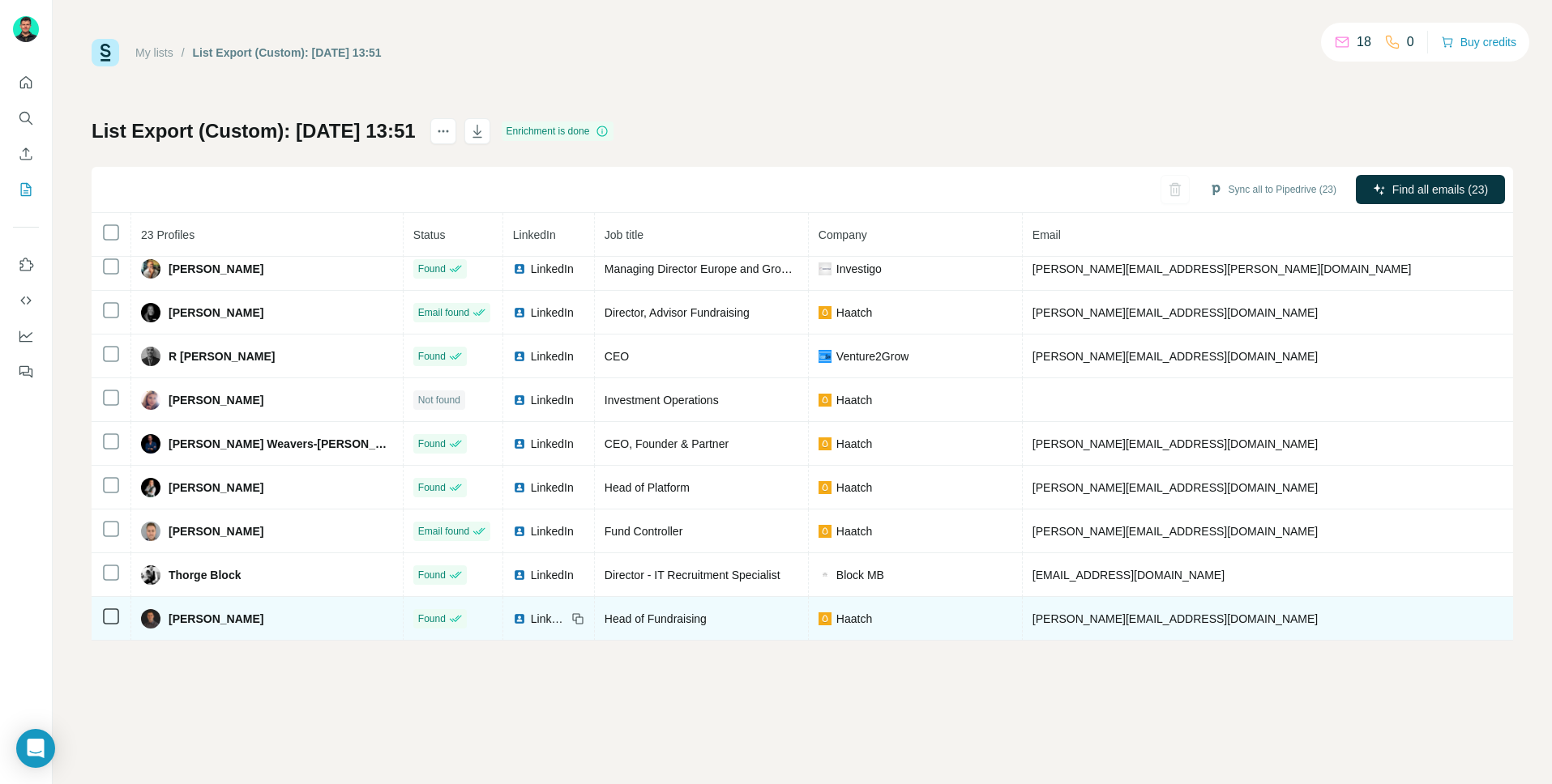
click at [194, 625] on span "[PERSON_NAME]" at bounding box center [216, 619] width 95 height 16
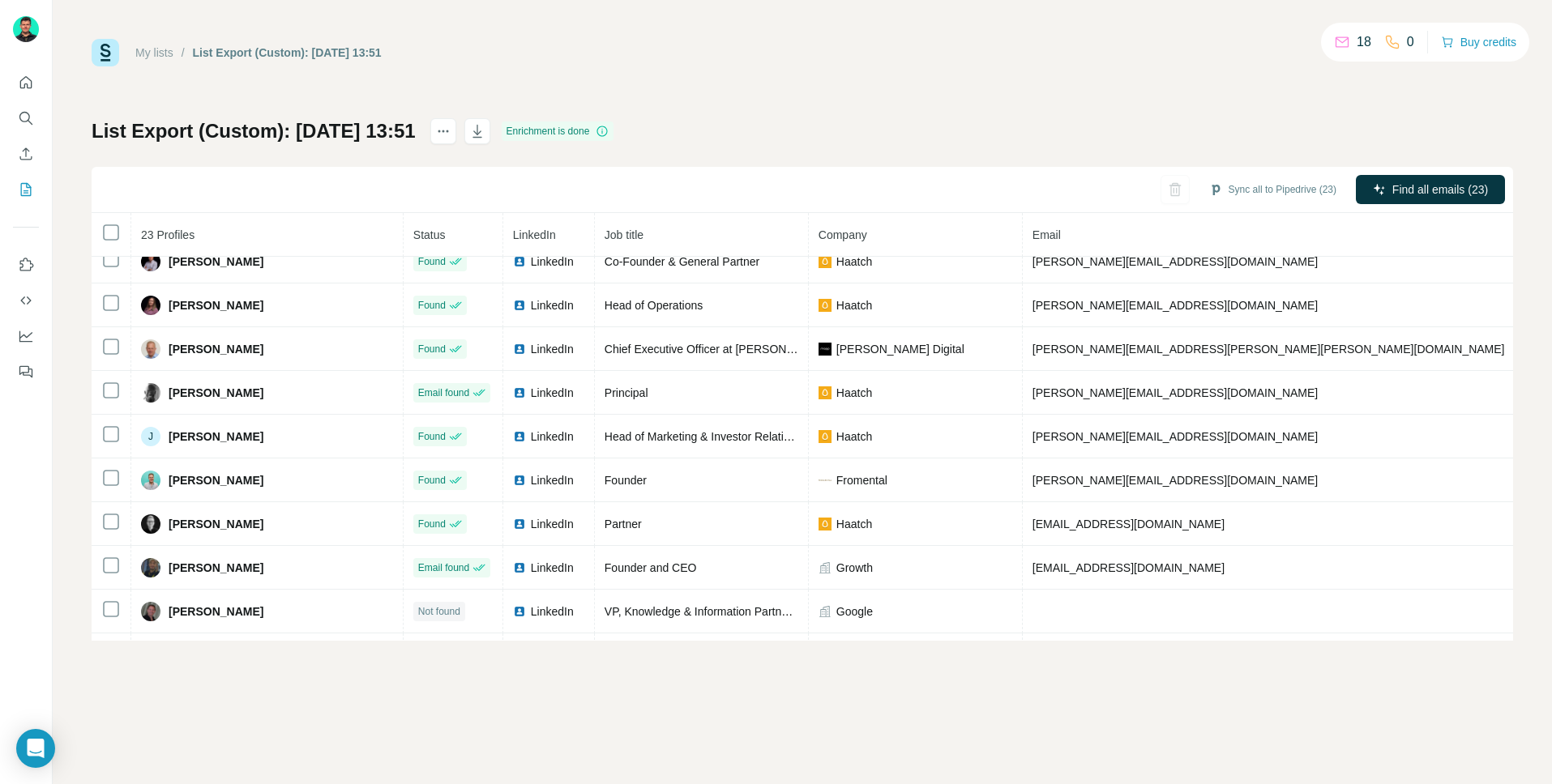
scroll to position [193, 0]
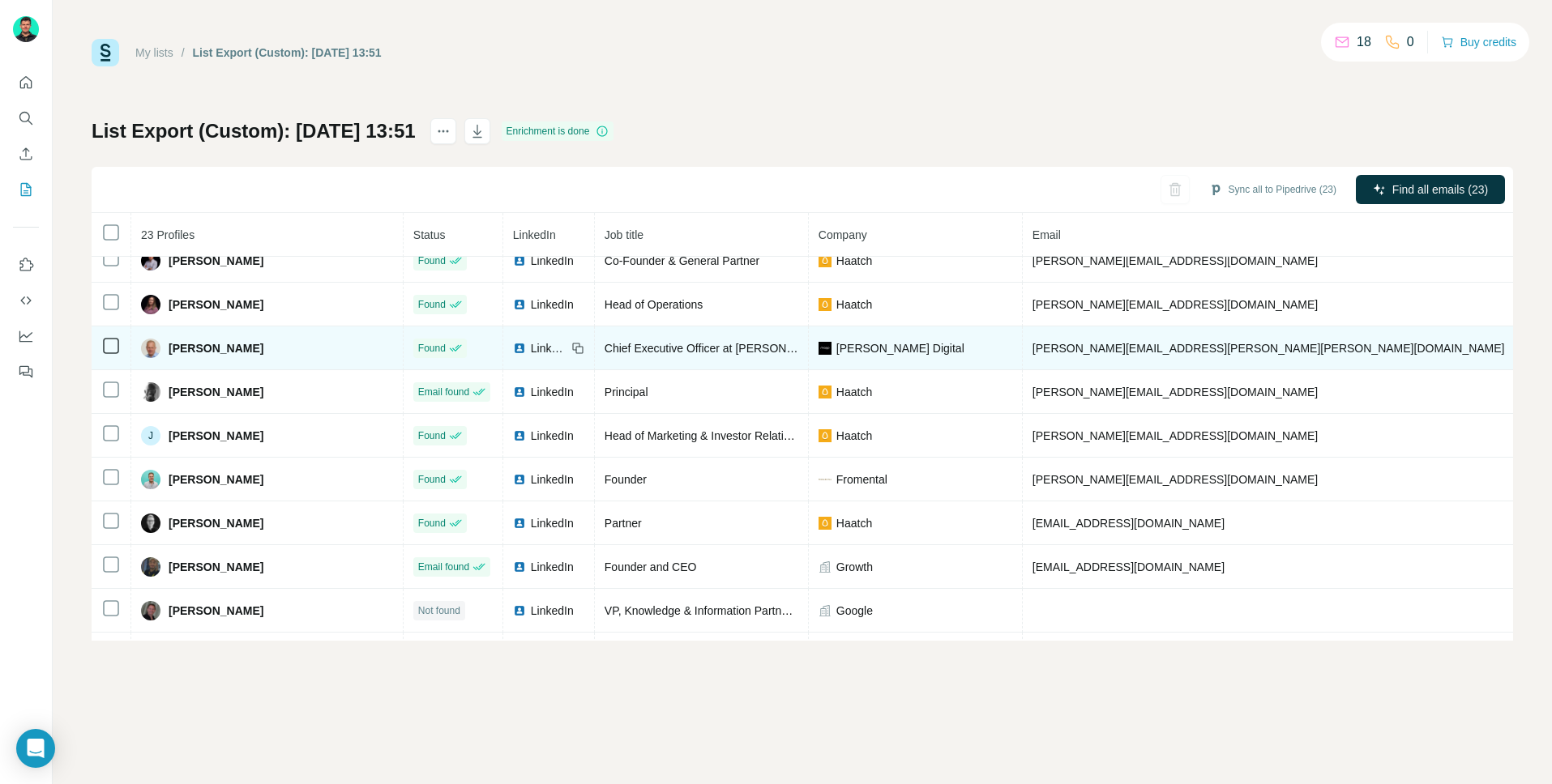
click at [513, 347] on div "LinkedIn" at bounding box center [540, 349] width 54 height 16
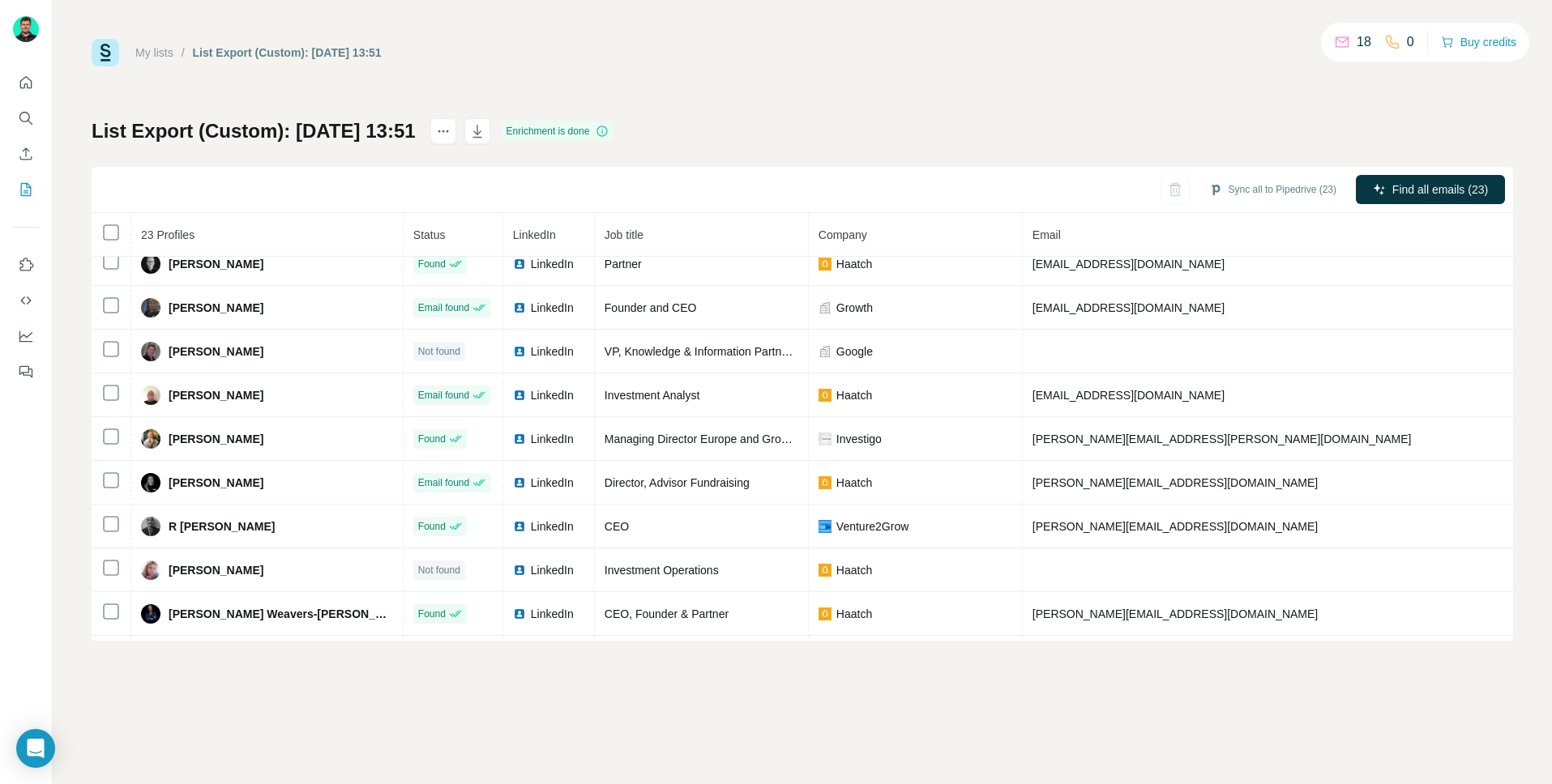
scroll to position [623, 0]
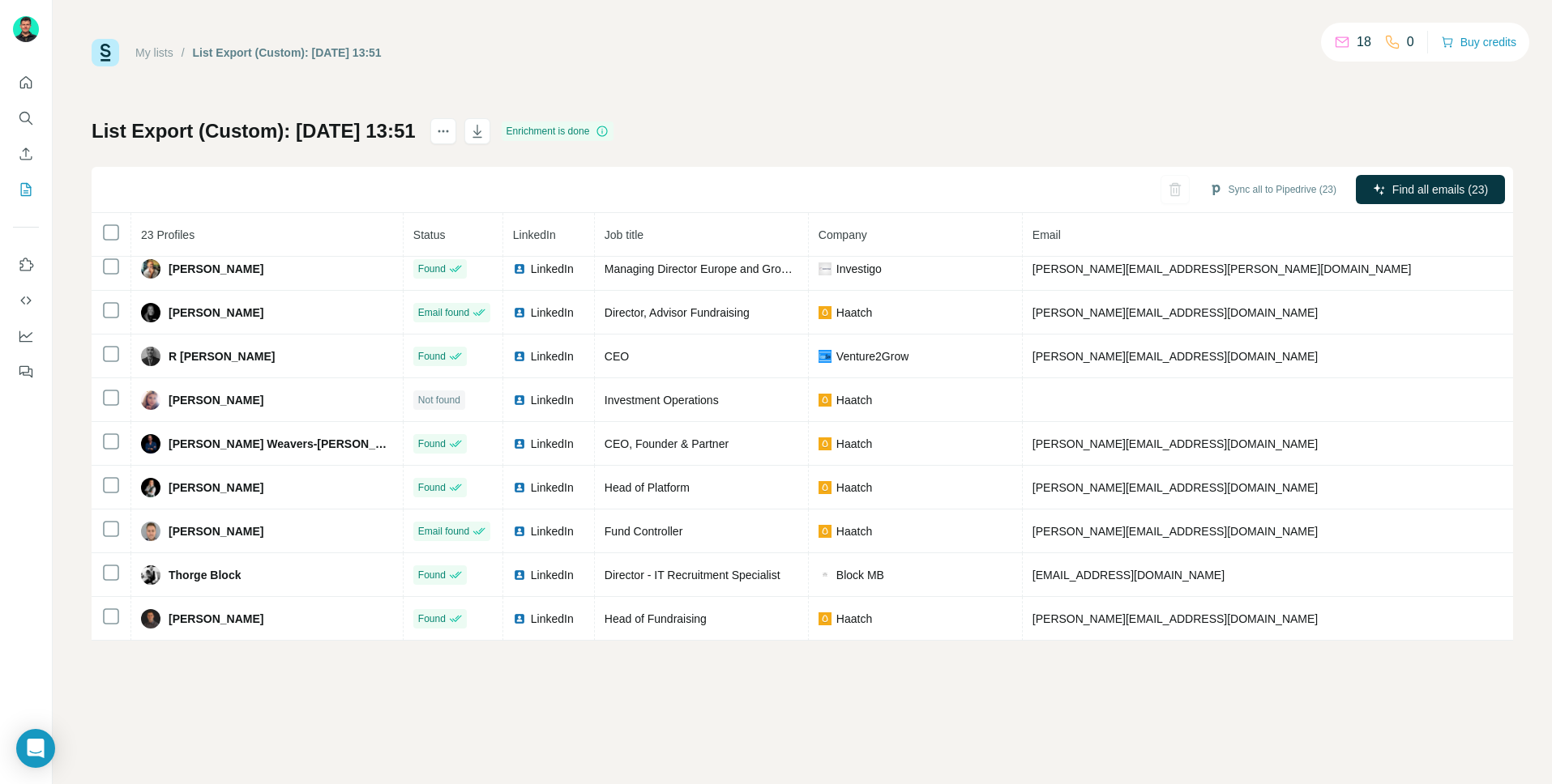
drag, startPoint x: 138, startPoint y: 235, endPoint x: 1410, endPoint y: 739, distance: 1368.2
click at [1410, 739] on div "My lists / List Export (Custom): [DATE] 13:51 18 0 Buy credits List Export (Cus…" at bounding box center [802, 392] width 1499 height 784
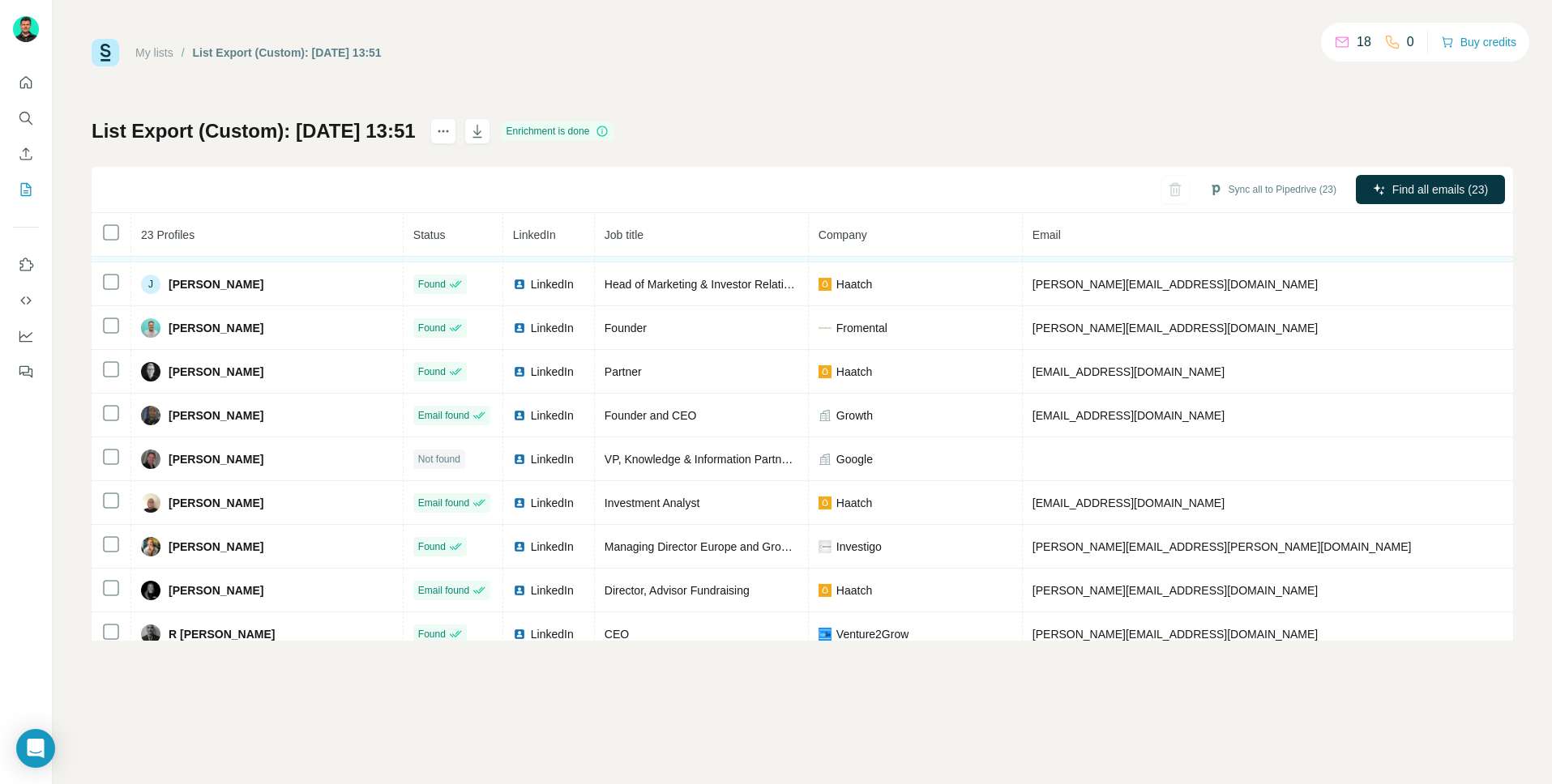
scroll to position [0, 0]
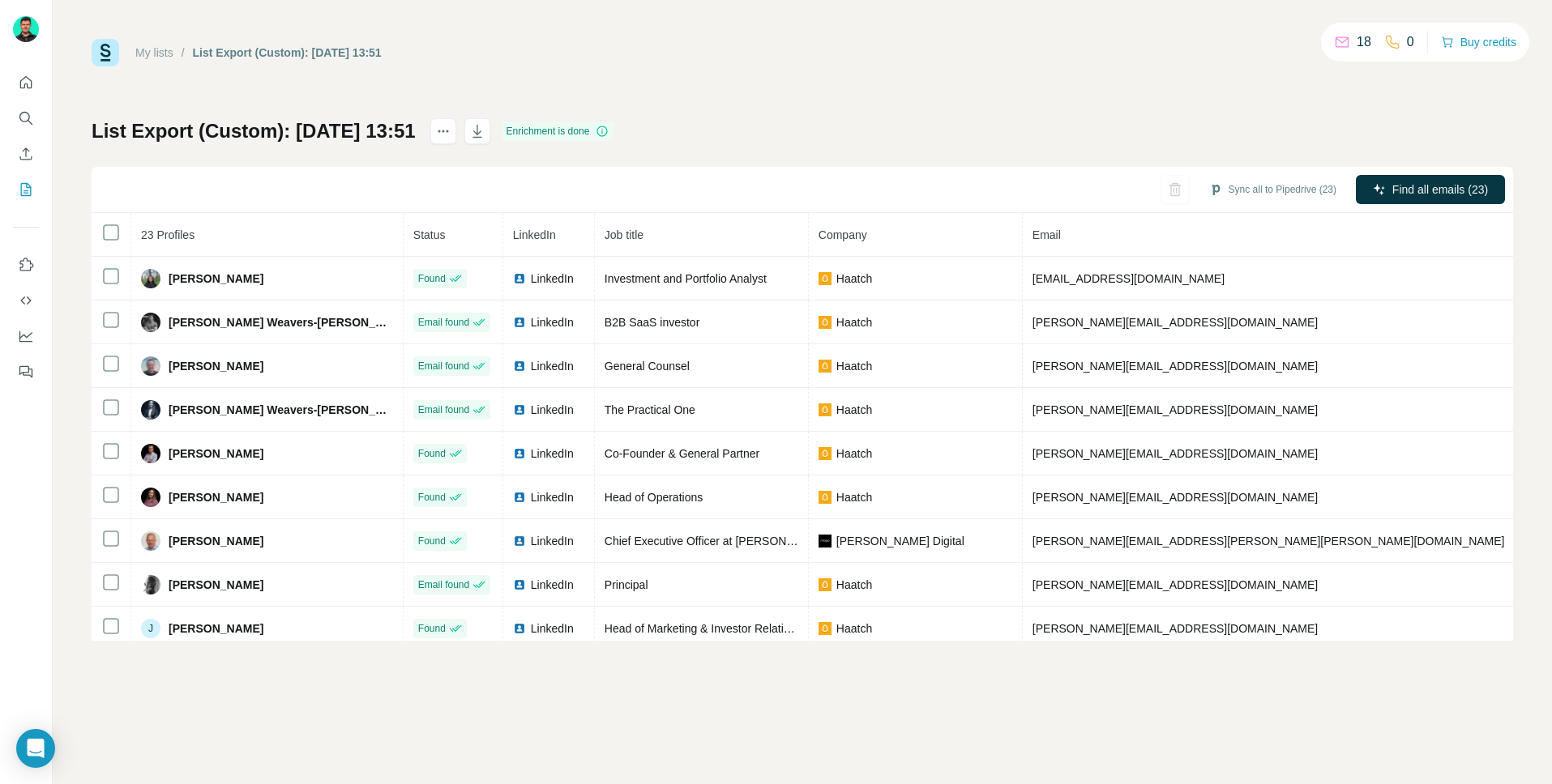
click at [624, 201] on div "Sync all to Pipedrive (23) Find all emails (23)" at bounding box center [802, 190] width 1421 height 46
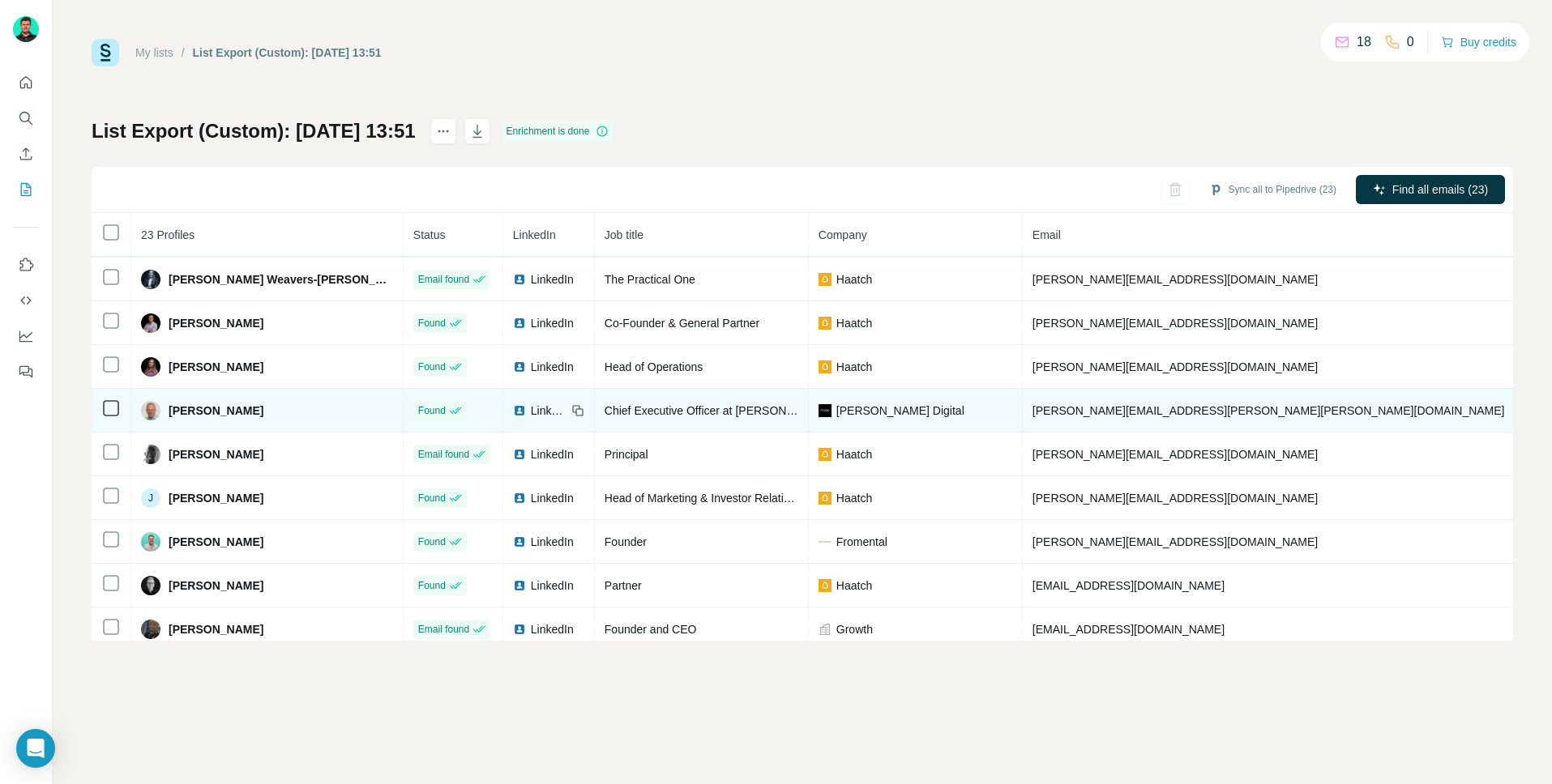
scroll to position [136, 0]
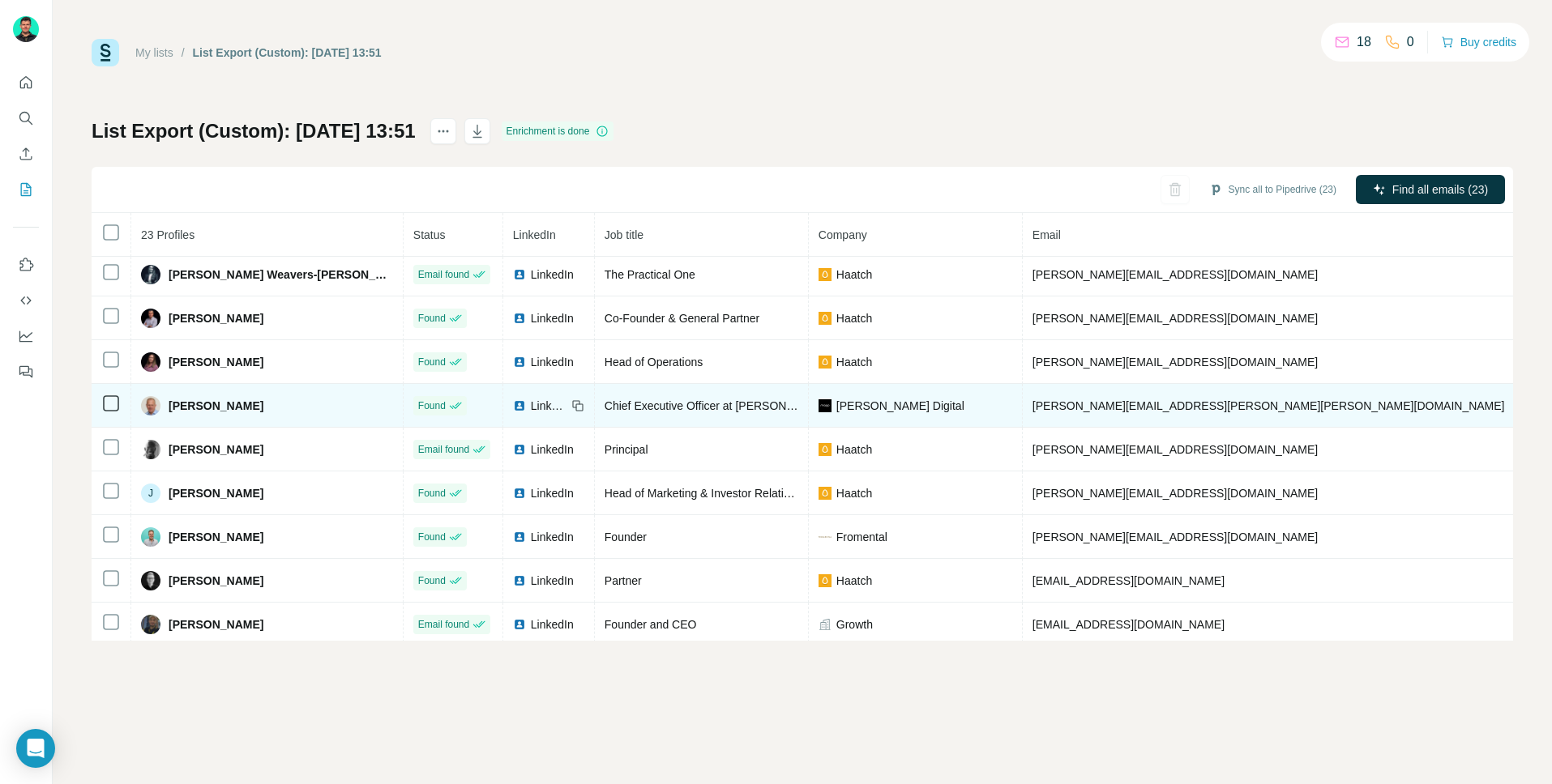
click at [531, 402] on span "LinkedIn" at bounding box center [549, 406] width 36 height 16
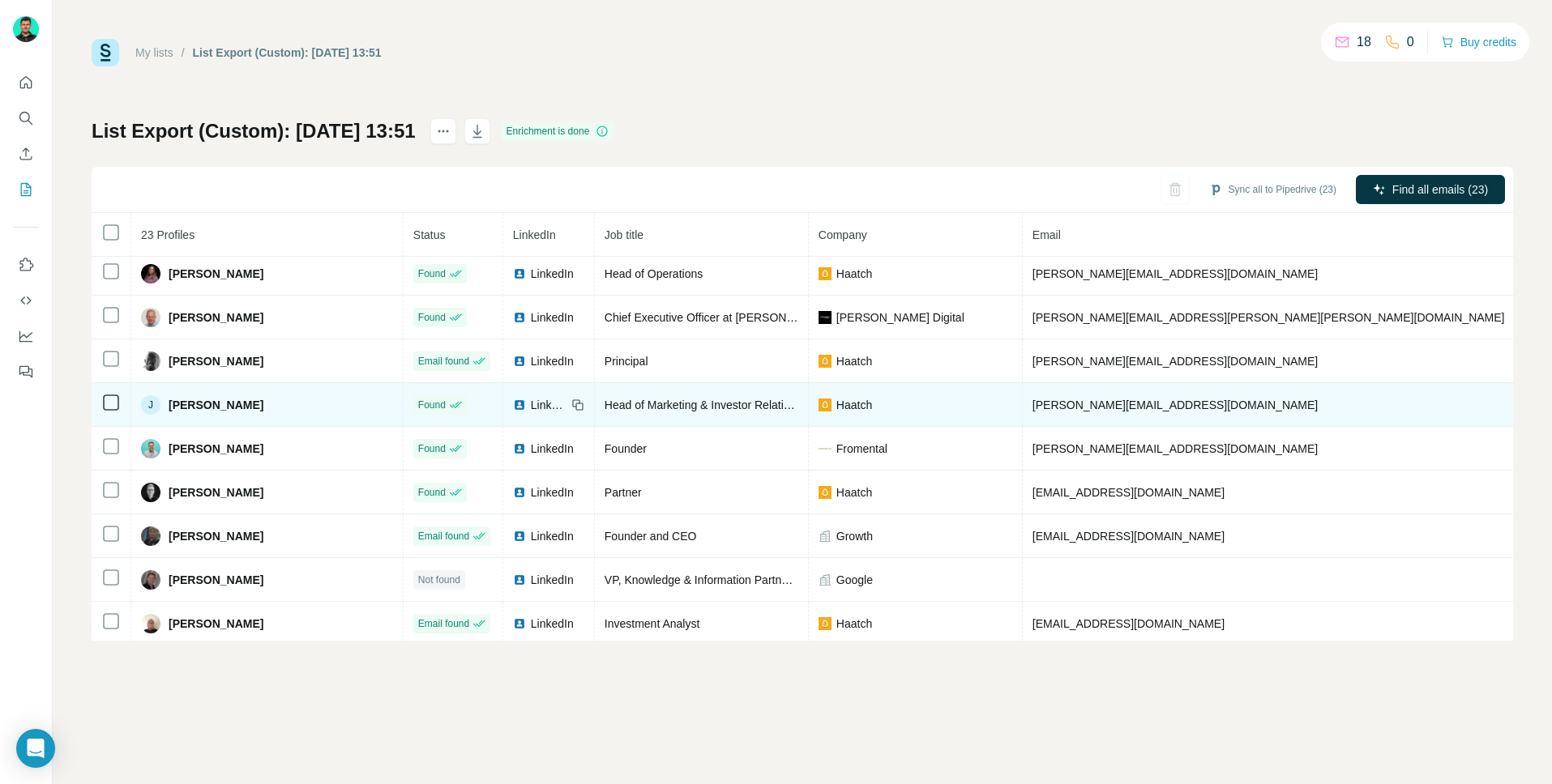
scroll to position [231, 0]
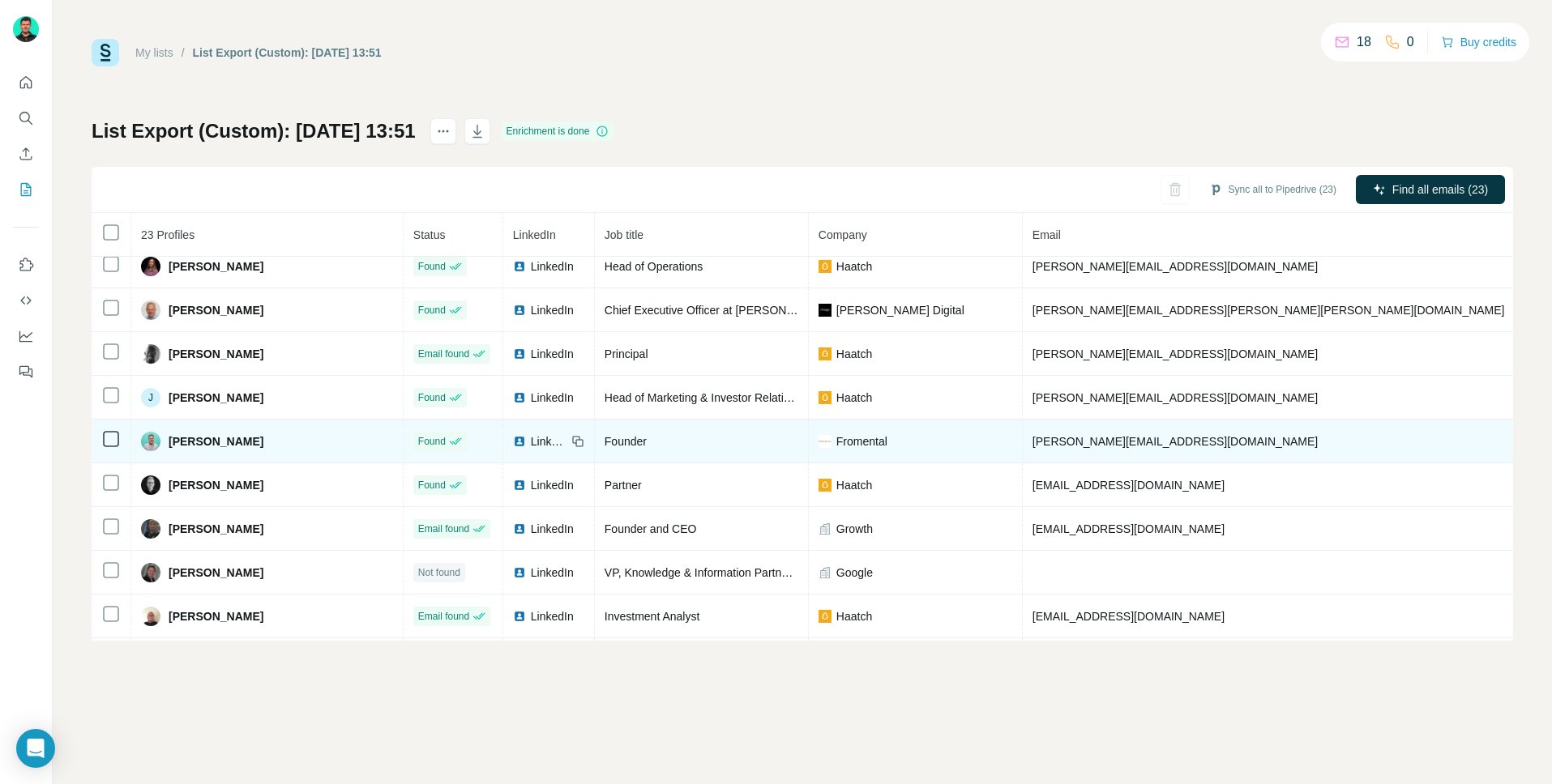
click at [531, 438] on span "LinkedIn" at bounding box center [549, 442] width 36 height 16
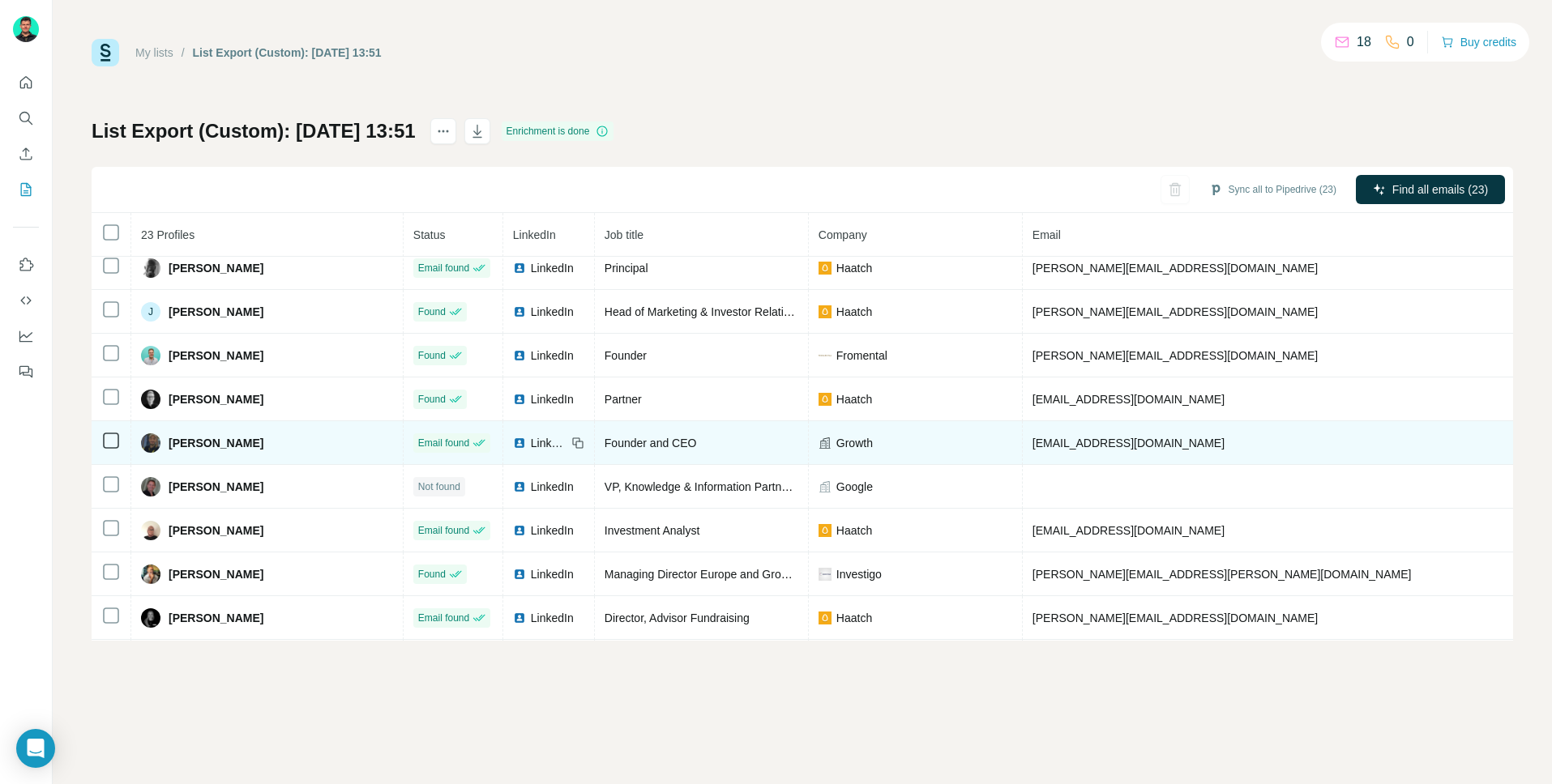
scroll to position [321, 0]
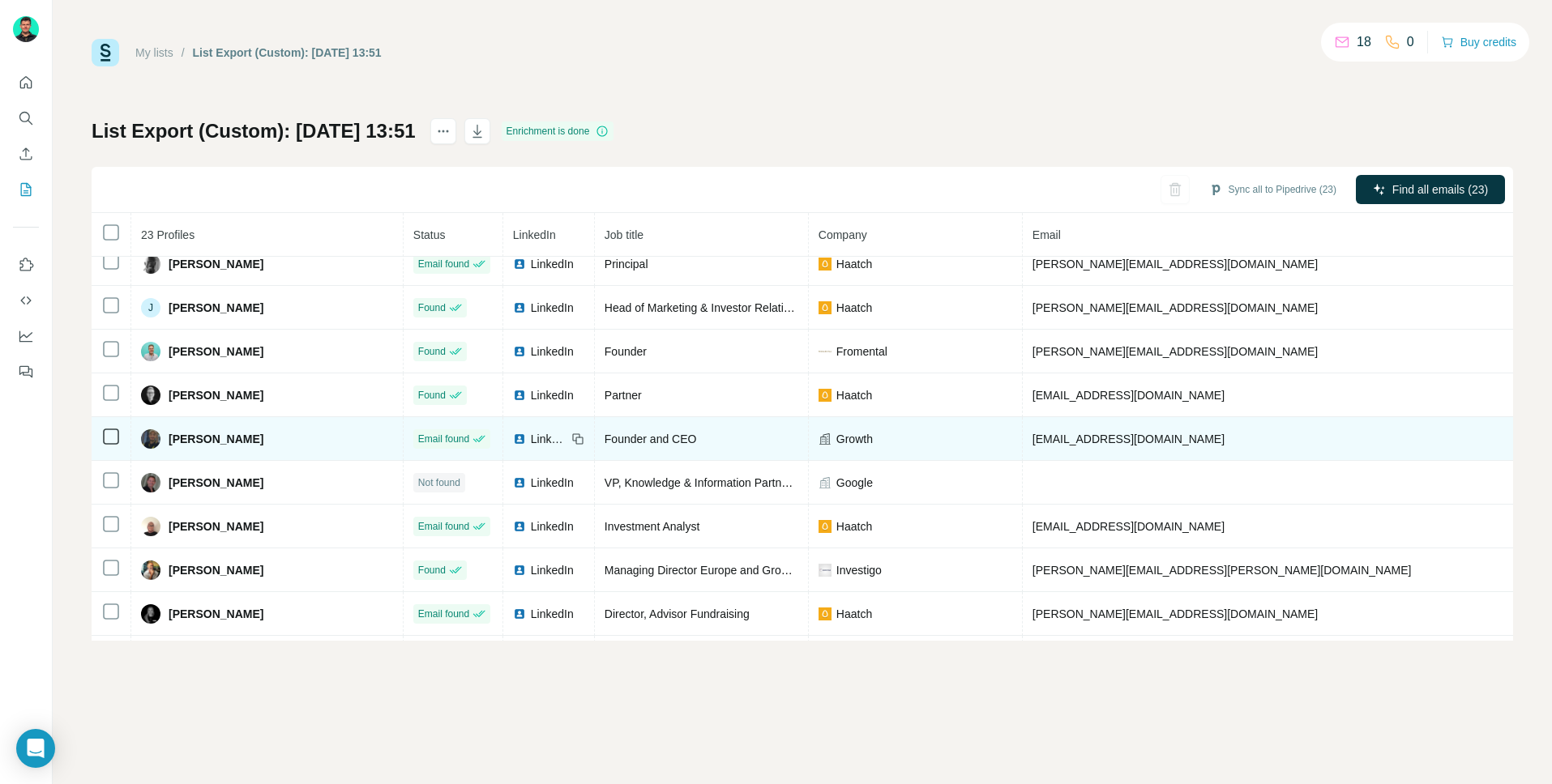
click at [531, 435] on span "LinkedIn" at bounding box center [549, 439] width 36 height 16
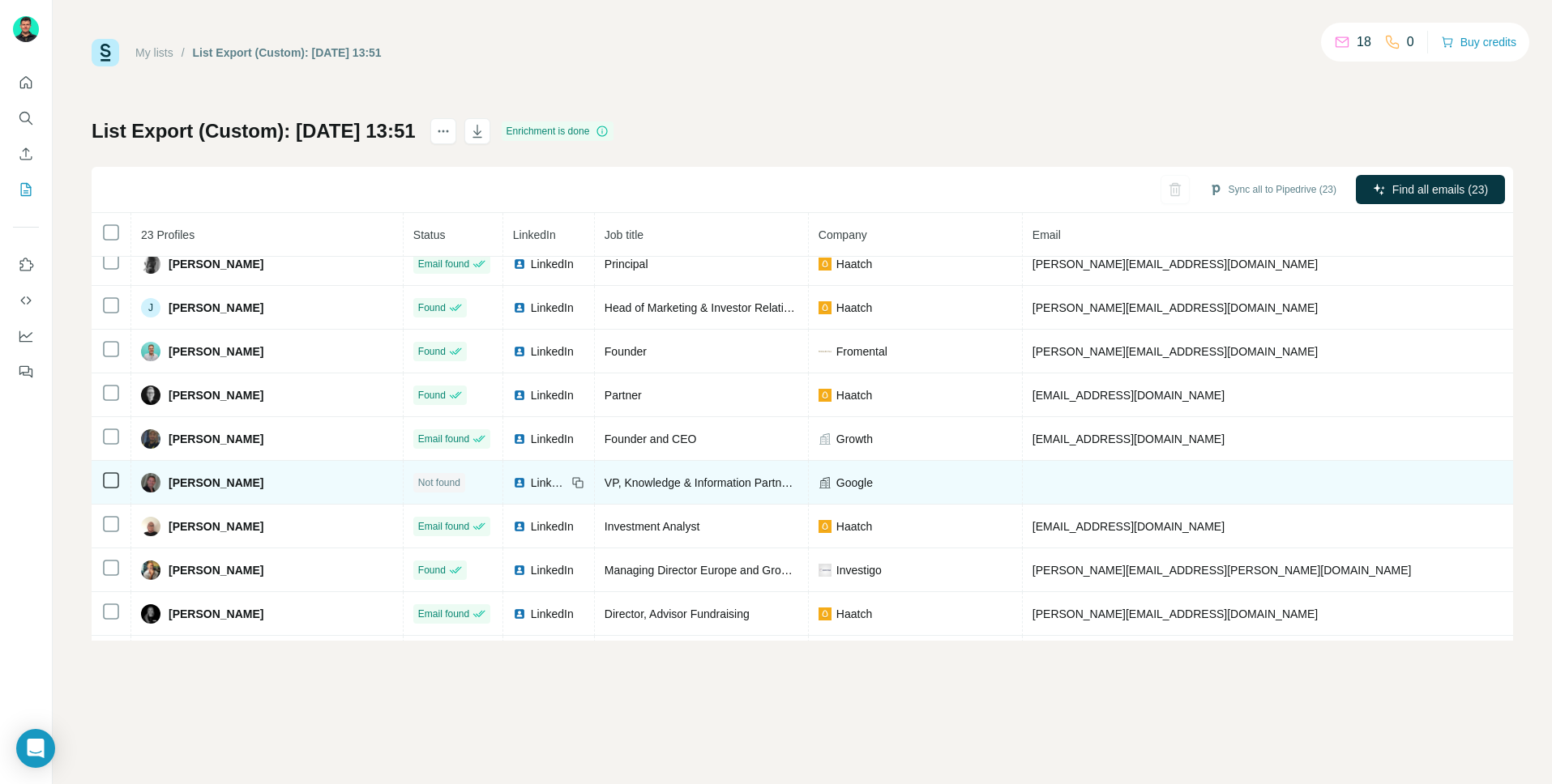
click at [531, 480] on span "LinkedIn" at bounding box center [549, 483] width 36 height 16
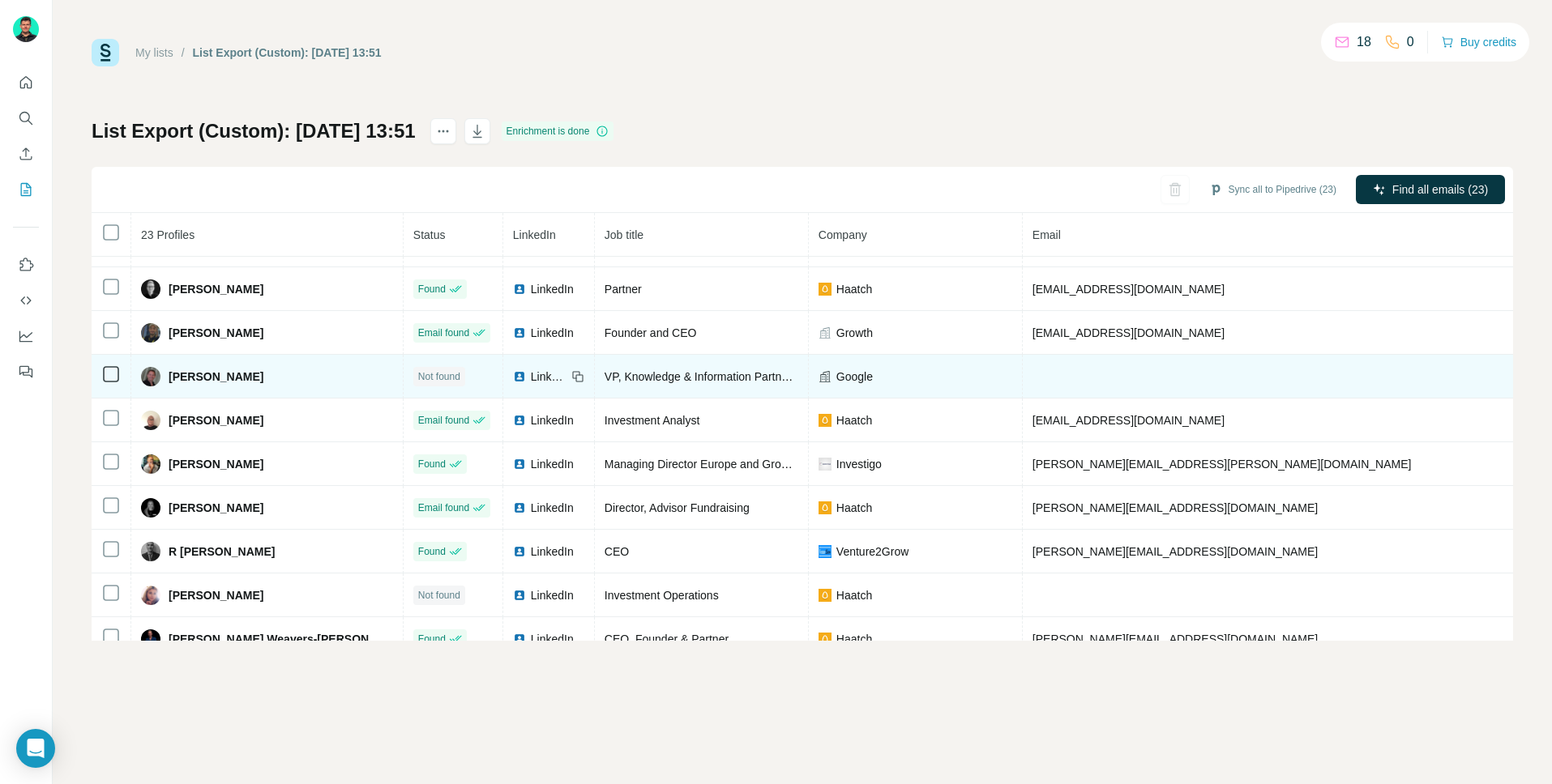
scroll to position [434, 0]
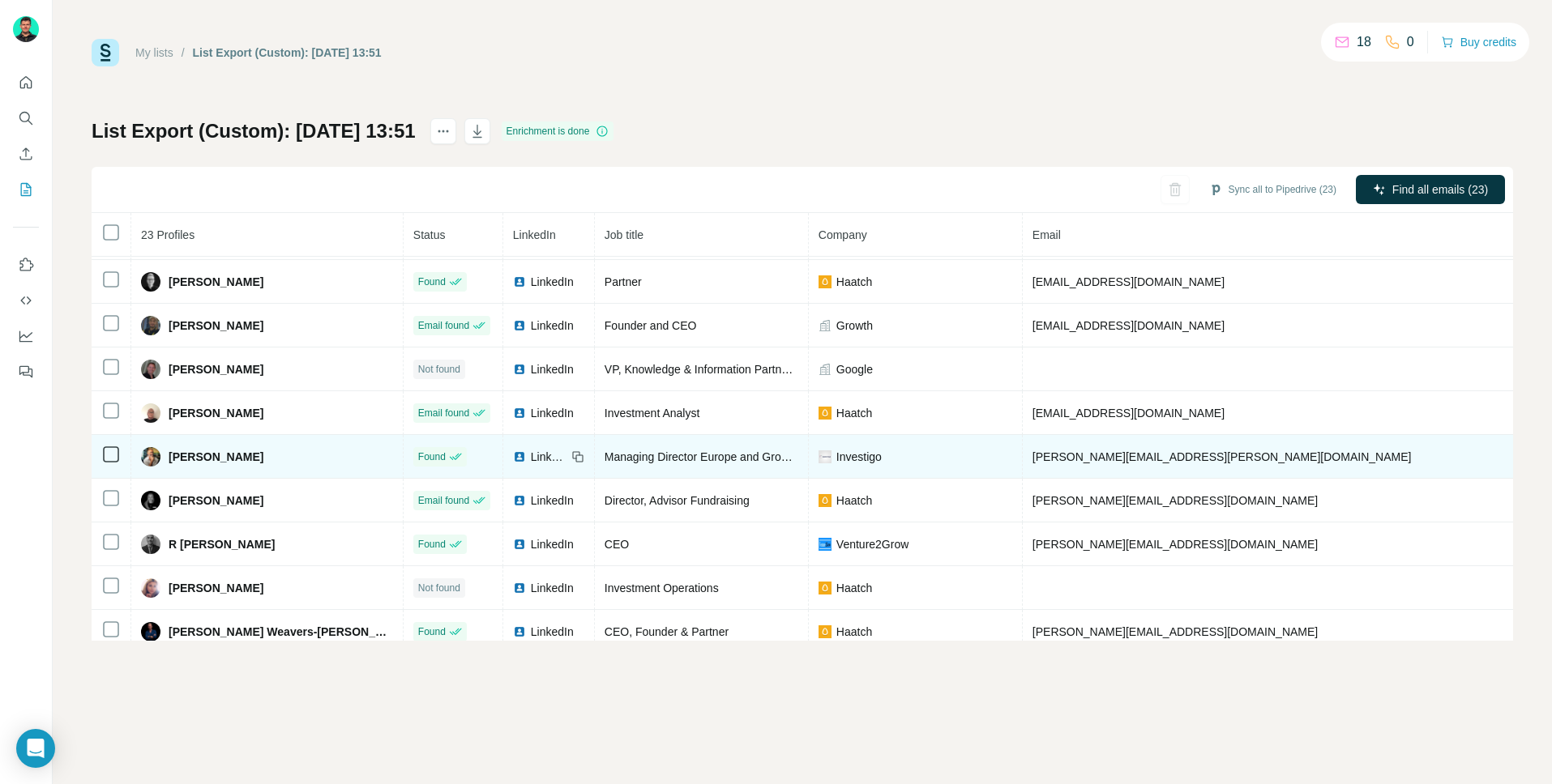
click at [531, 458] on span "LinkedIn" at bounding box center [549, 457] width 36 height 16
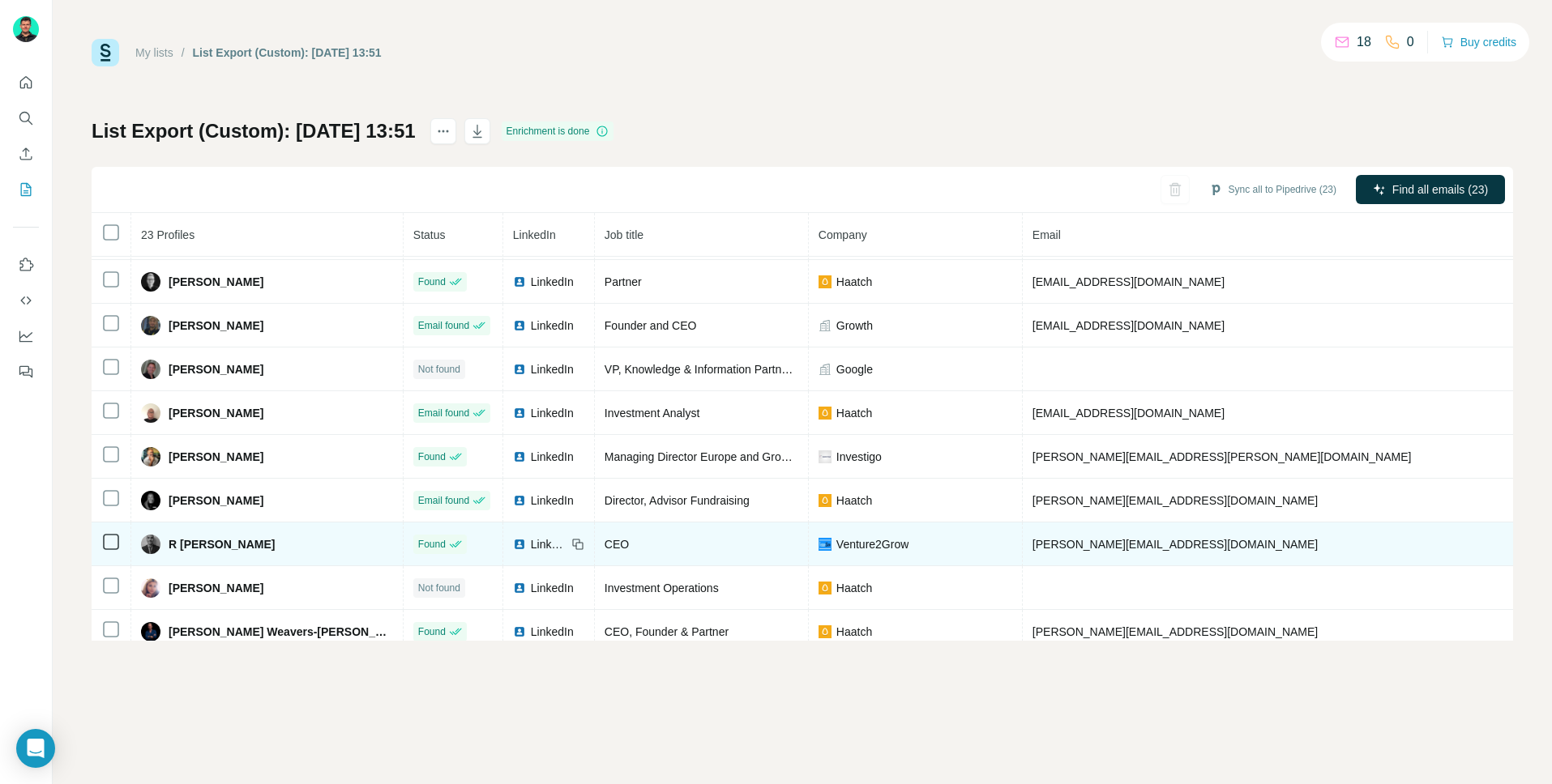
click at [531, 541] on span "LinkedIn" at bounding box center [549, 544] width 36 height 16
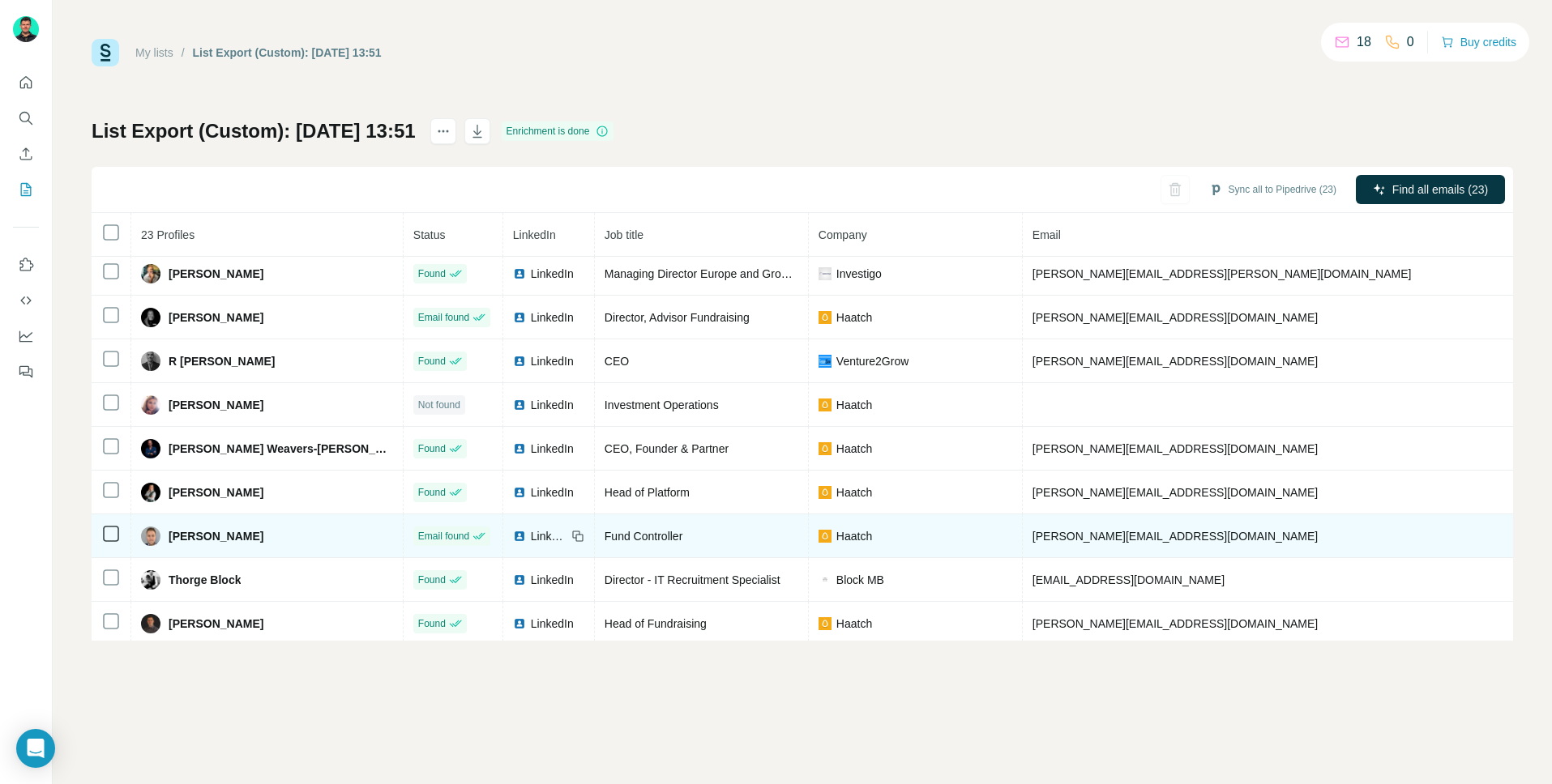
scroll to position [623, 0]
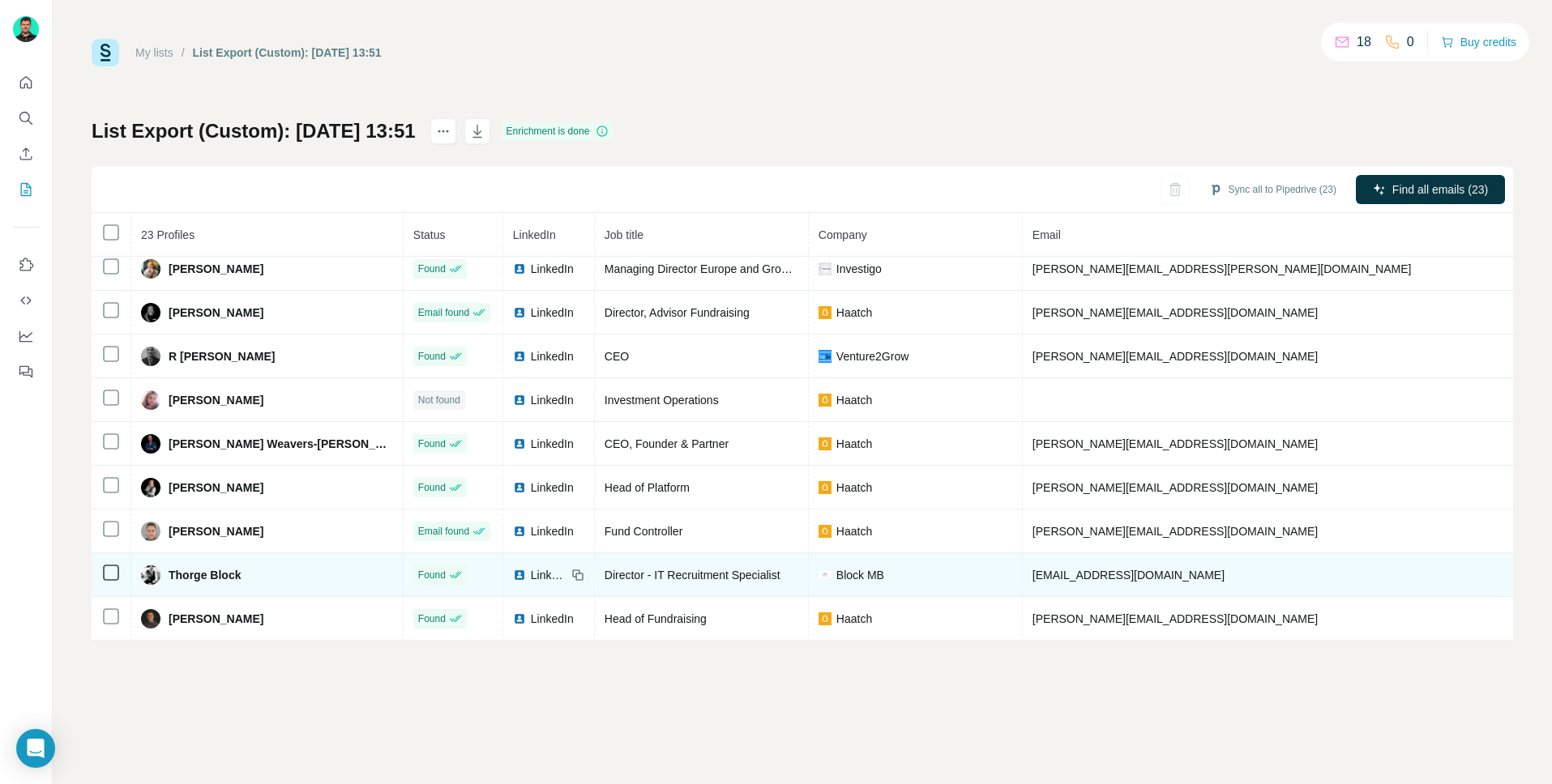
click at [531, 575] on span "LinkedIn" at bounding box center [549, 575] width 36 height 16
